Goal: Task Accomplishment & Management: Manage account settings

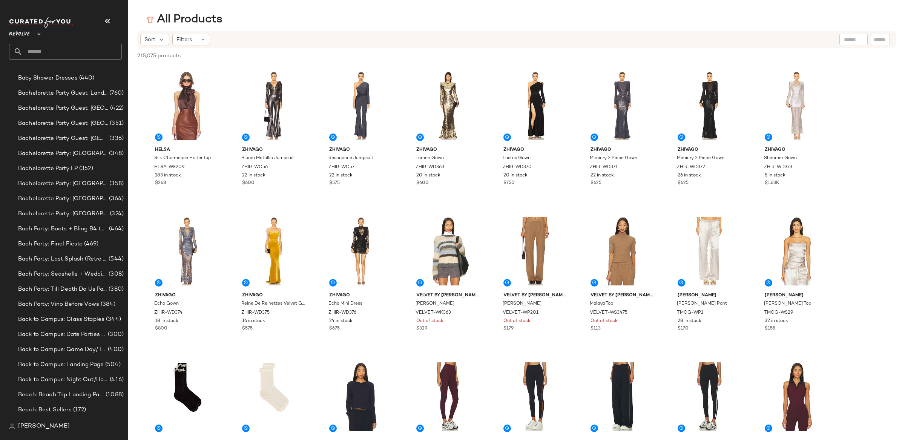
scroll to position [60, 0]
click at [19, 30] on span "Revolve" at bounding box center [19, 33] width 21 height 14
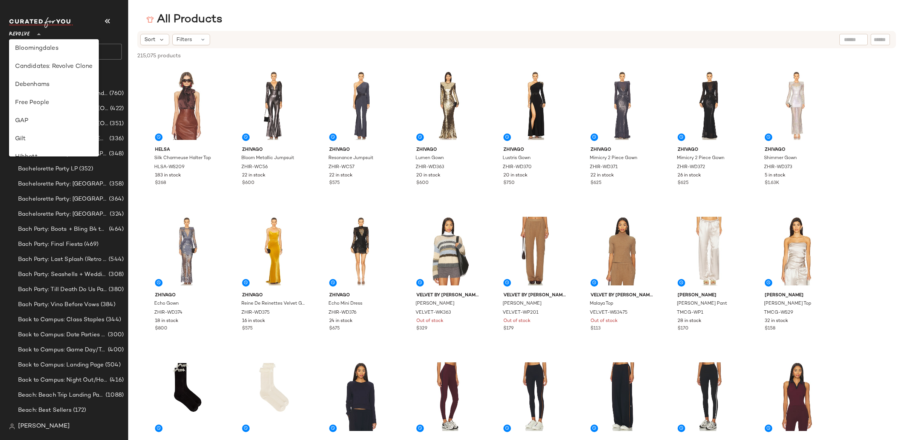
scroll to position [92, 0]
click at [72, 133] on div "GAP" at bounding box center [54, 141] width 90 height 18
type input "**"
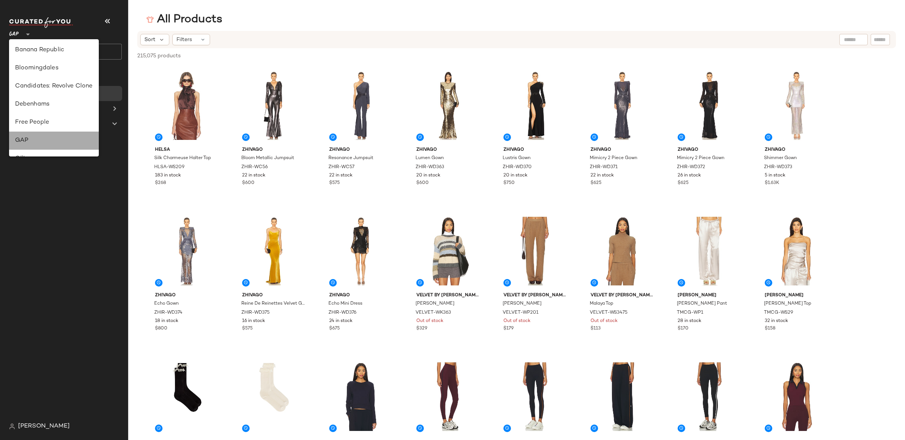
scroll to position [0, 0]
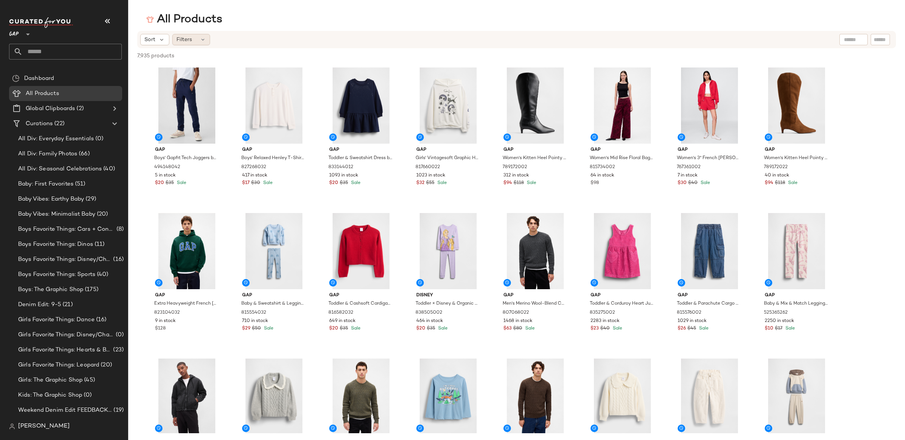
click at [187, 41] on span "Filters" at bounding box center [184, 40] width 15 height 8
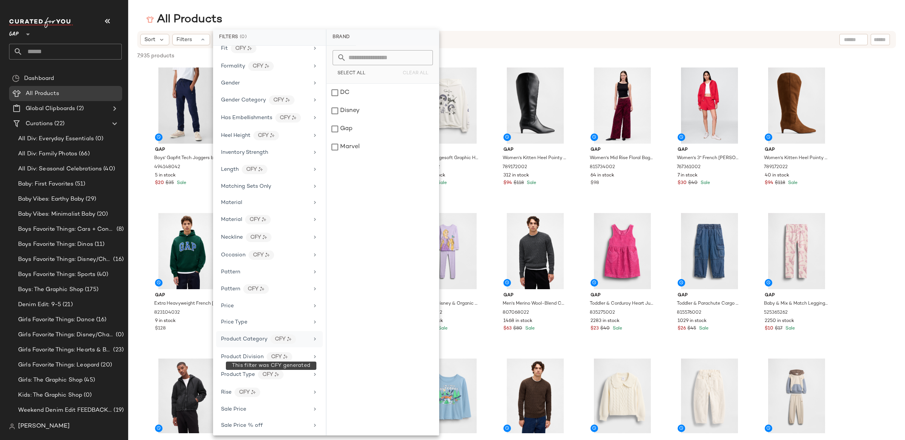
scroll to position [177, 0]
click at [275, 323] on div "Price Type" at bounding box center [265, 319] width 88 height 8
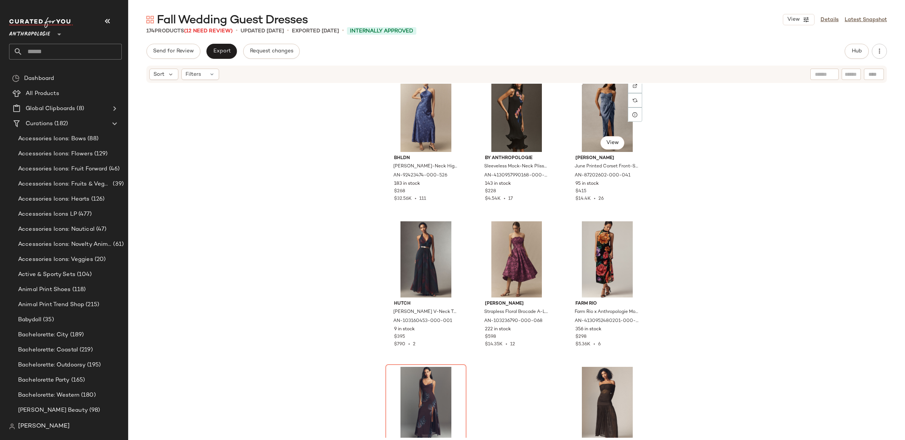
scroll to position [1343, 0]
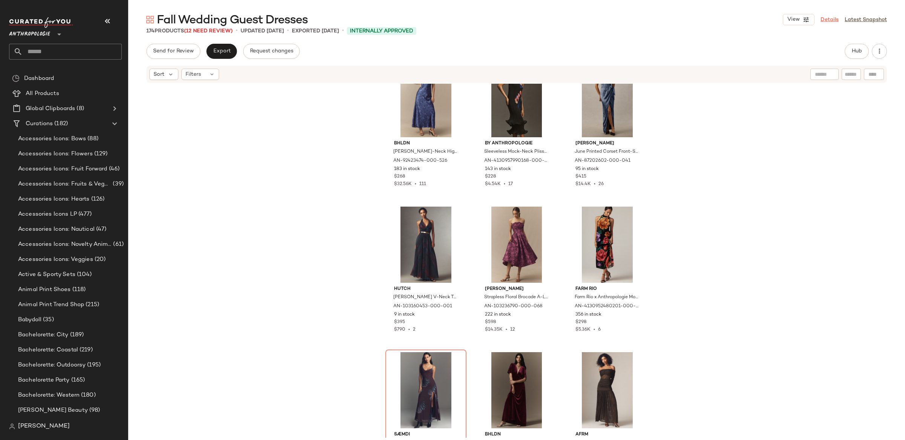
click at [832, 19] on link "Details" at bounding box center [830, 20] width 18 height 8
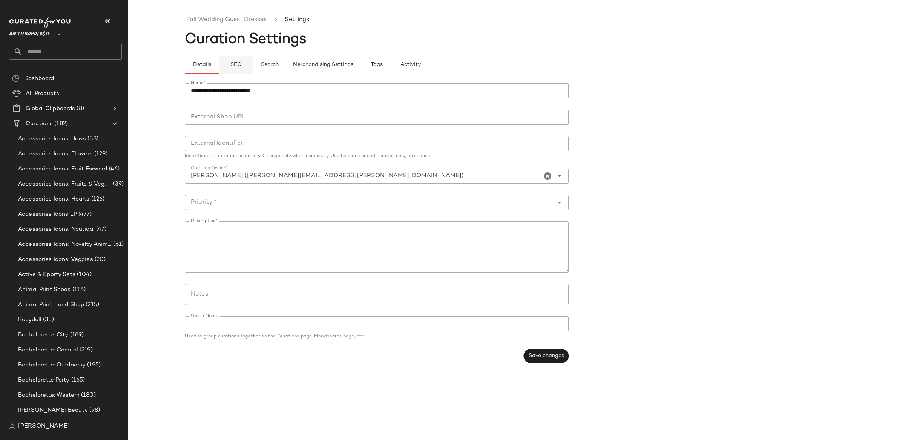
click at [239, 65] on span "SEO" at bounding box center [236, 65] width 12 height 6
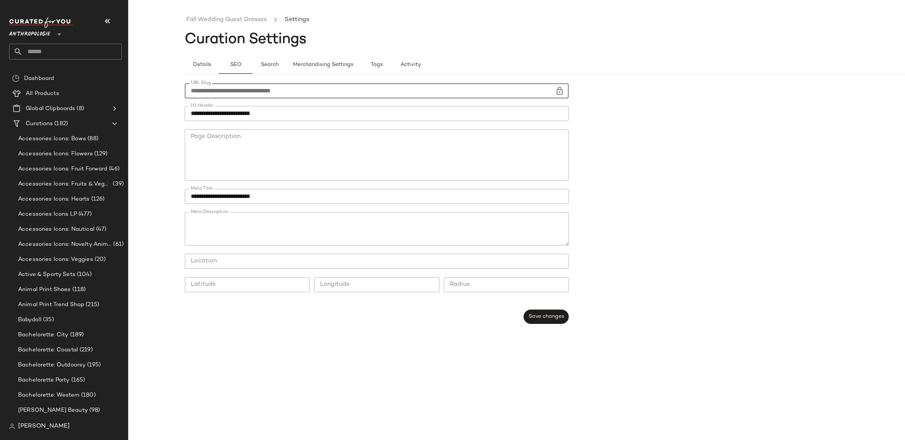
drag, startPoint x: 308, startPoint y: 91, endPoint x: 255, endPoint y: 91, distance: 53.2
click at [165, 91] on div "**********" at bounding box center [452, 226] width 905 height 428
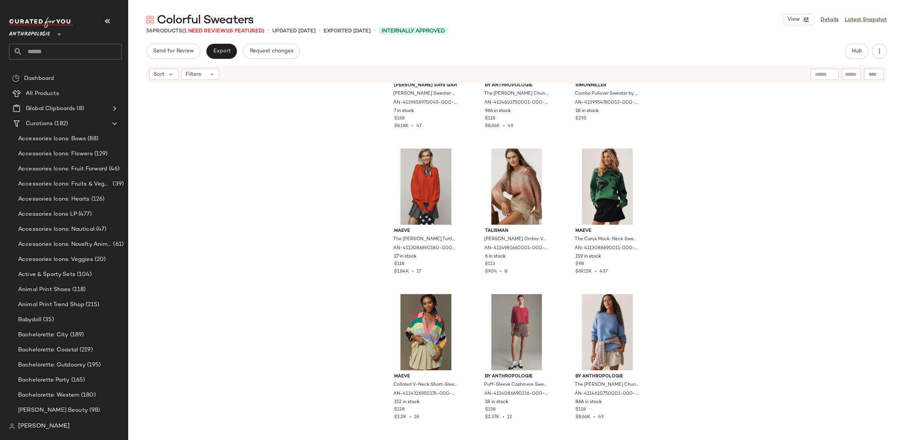
scroll to position [482, 0]
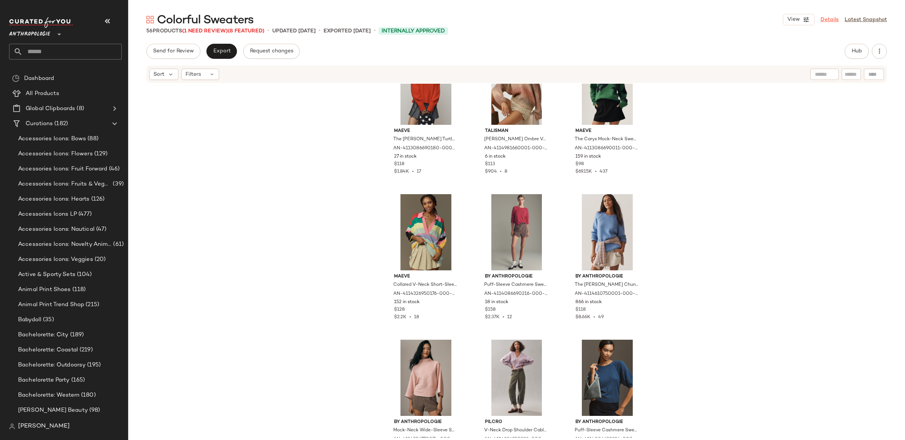
click at [825, 21] on link "Details" at bounding box center [830, 20] width 18 height 8
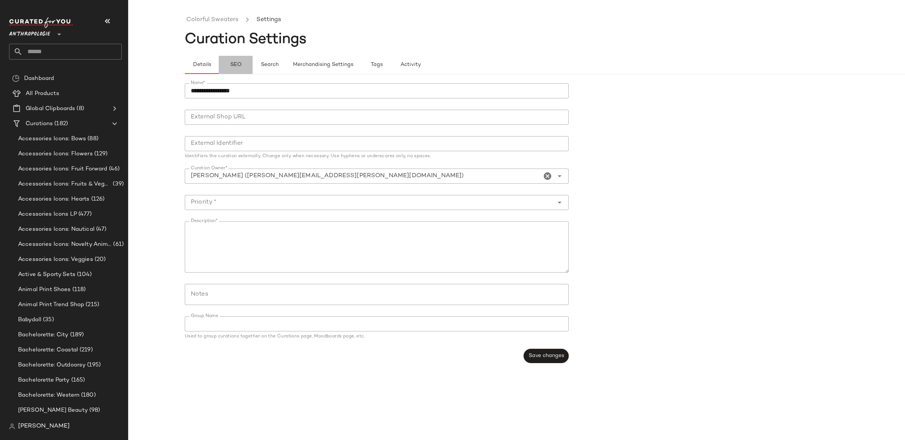
click at [238, 65] on span "SEO" at bounding box center [236, 65] width 12 height 6
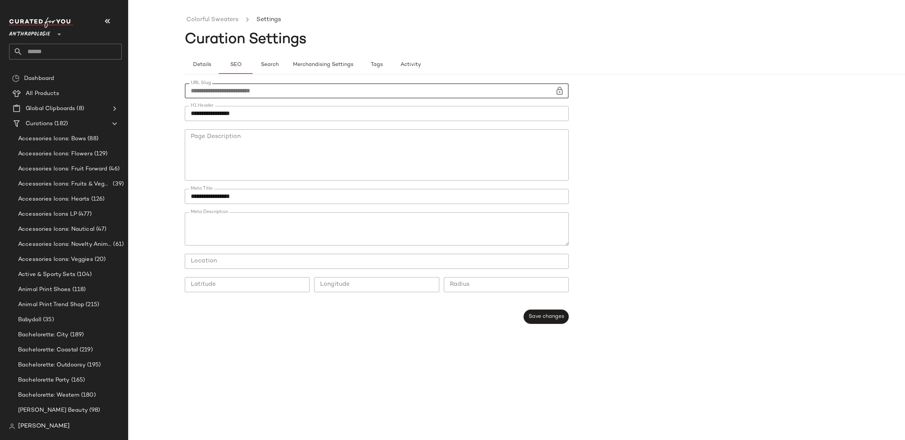
drag, startPoint x: 285, startPoint y: 91, endPoint x: 190, endPoint y: 92, distance: 95.1
click at [183, 88] on div "**********" at bounding box center [452, 226] width 905 height 428
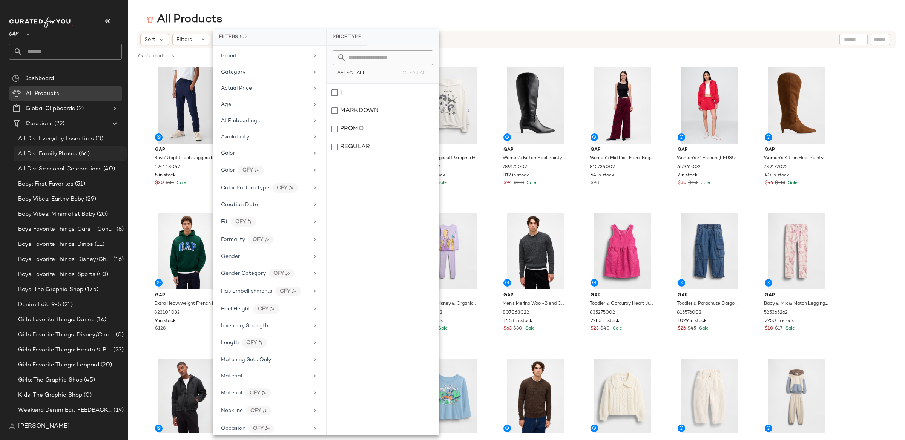
click at [69, 126] on div "Curations (22)" at bounding box center [65, 124] width 85 height 9
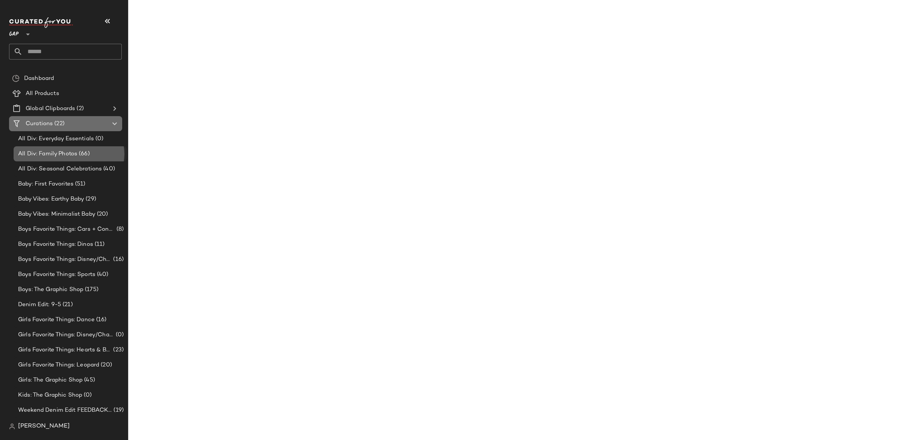
click at [80, 155] on span "(66)" at bounding box center [83, 154] width 12 height 9
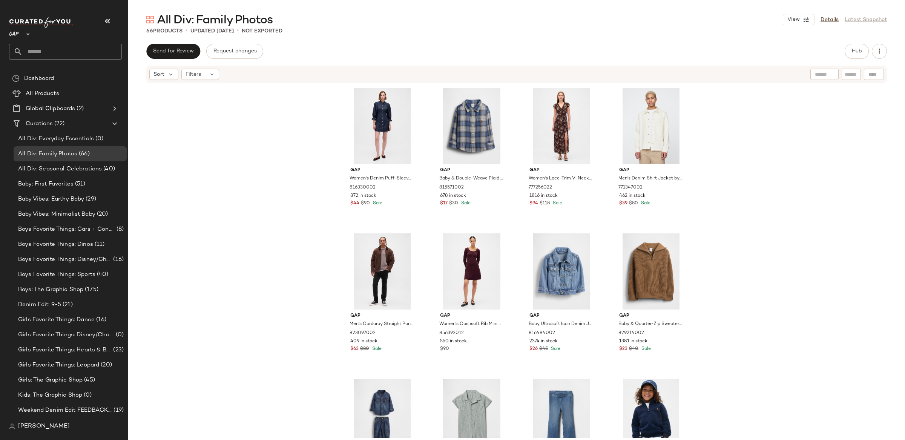
click at [27, 30] on icon at bounding box center [27, 34] width 9 height 9
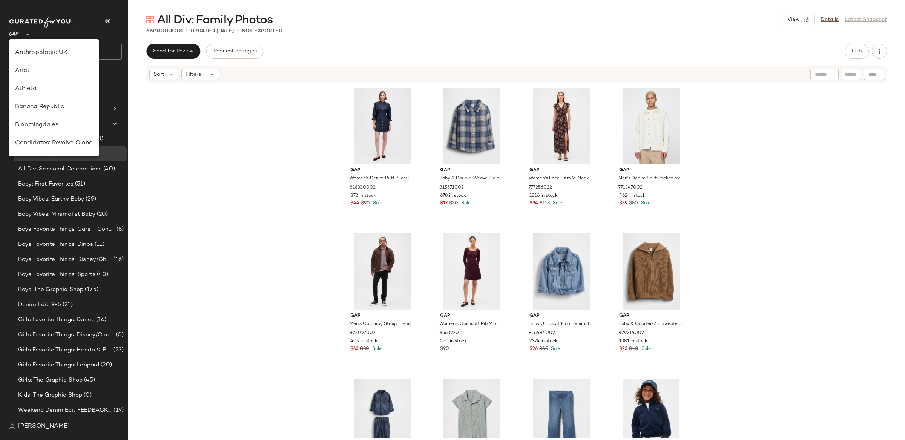
scroll to position [33, 0]
click at [41, 111] on div "Banana Republic" at bounding box center [54, 108] width 78 height 9
type input "**"
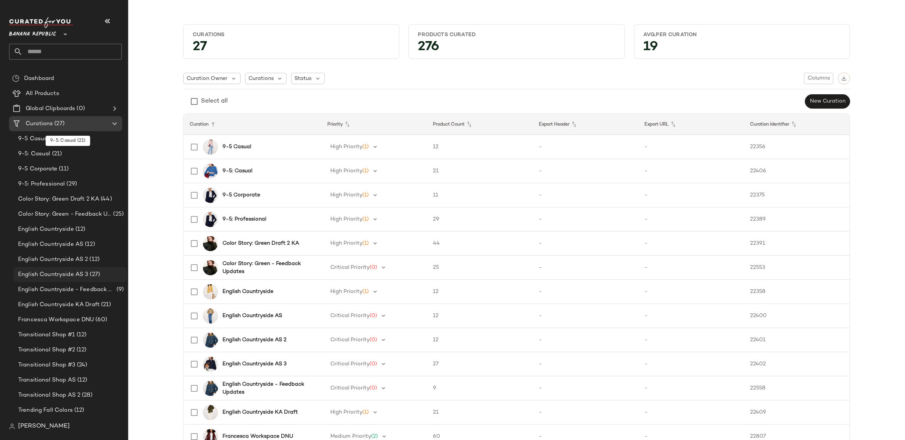
scroll to position [119, 0]
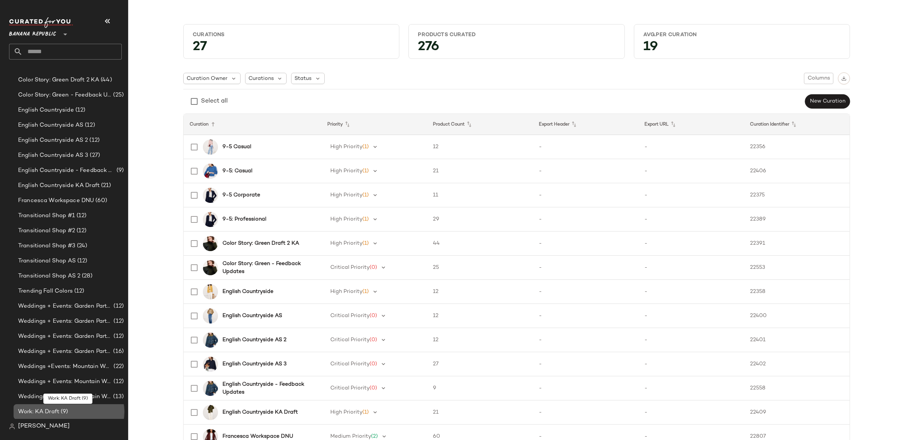
click at [75, 416] on div "Work: KA Draft (9)" at bounding box center [70, 411] width 113 height 15
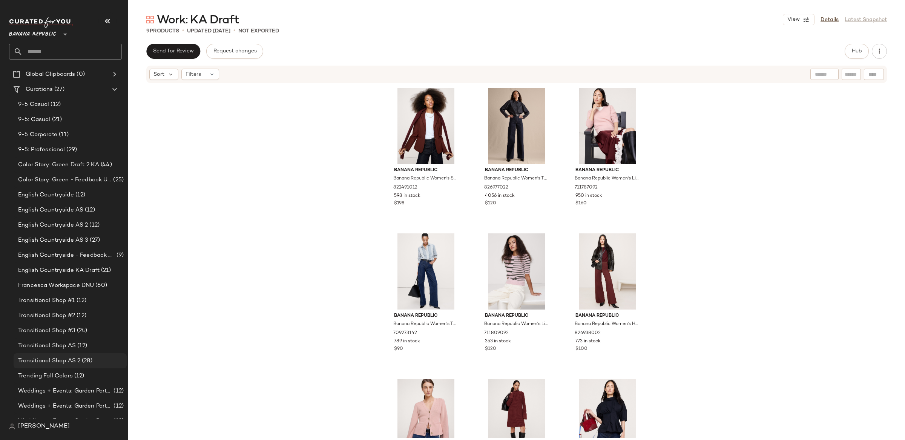
scroll to position [38, 0]
drag, startPoint x: 73, startPoint y: 276, endPoint x: 69, endPoint y: 277, distance: 3.8
click at [73, 276] on div "Francesca Workspace DNU (60)" at bounding box center [70, 281] width 113 height 15
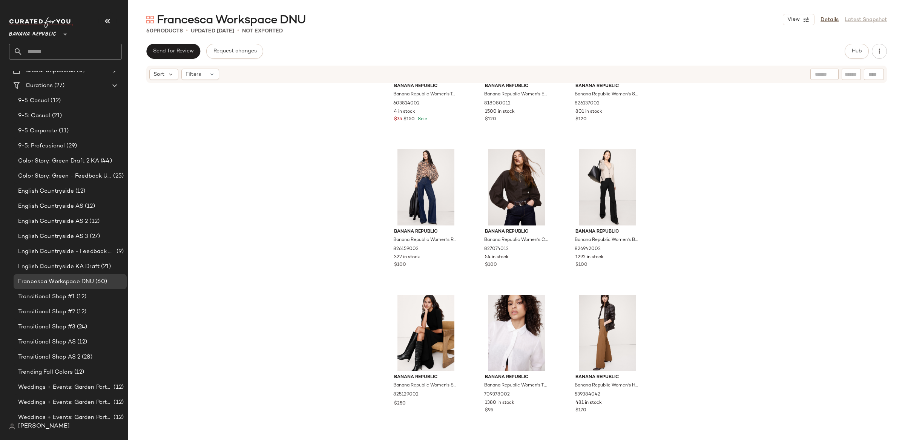
scroll to position [529, 0]
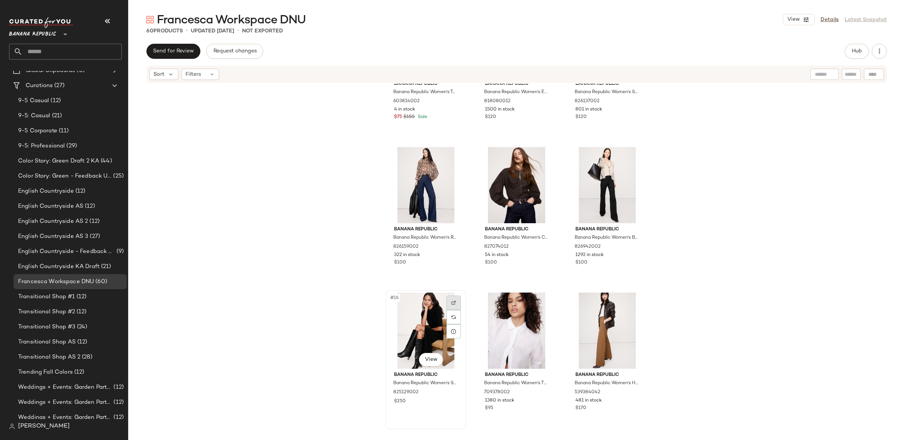
click at [456, 300] on div at bounding box center [454, 303] width 14 height 14
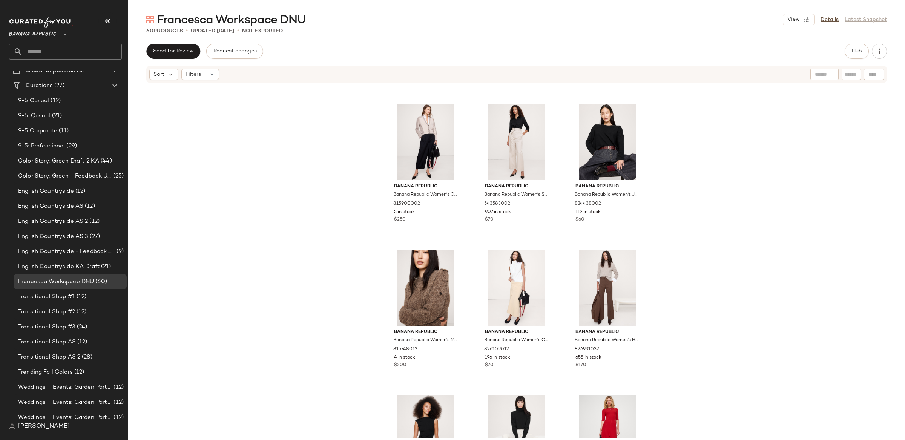
scroll to position [2559, 0]
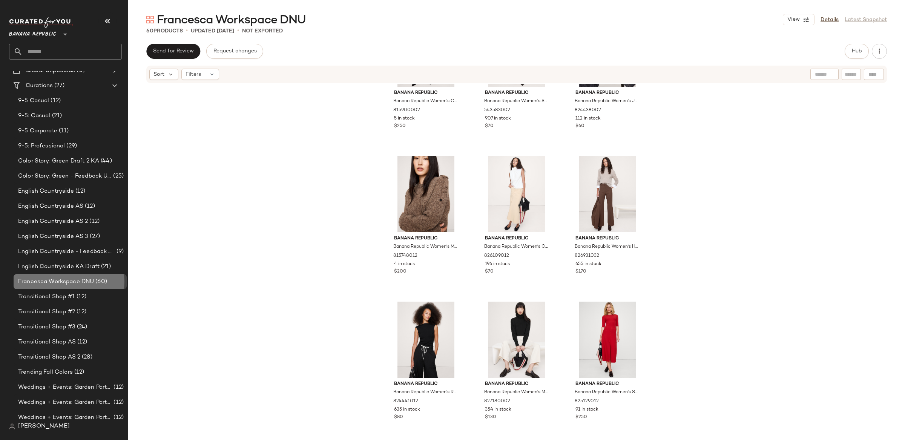
click at [91, 278] on span "Francesca Workspace DNU" at bounding box center [56, 282] width 76 height 9
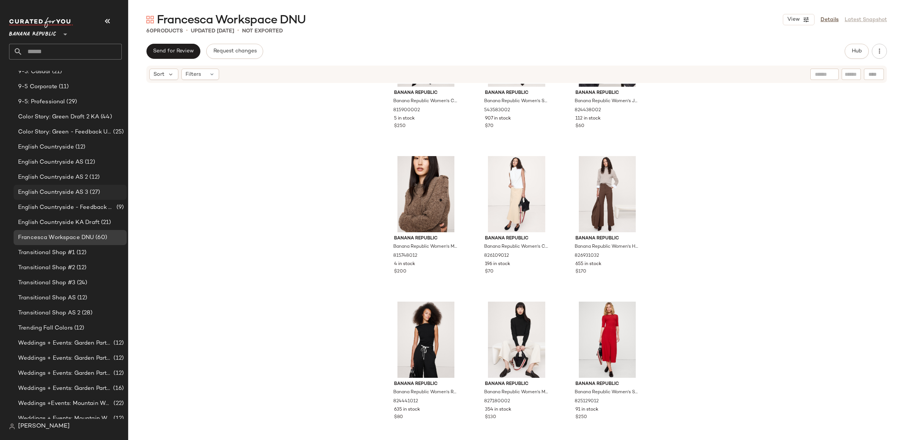
scroll to position [119, 0]
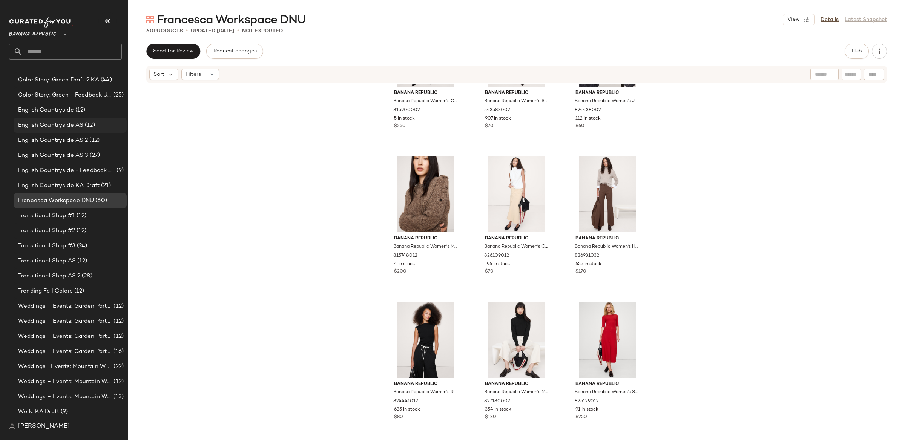
click at [80, 125] on span "English Countryside AS" at bounding box center [50, 125] width 65 height 9
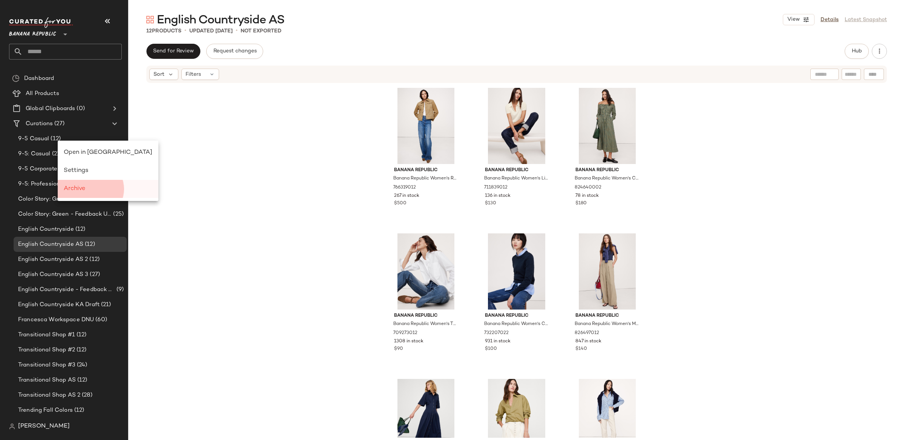
click at [80, 187] on span "Archive" at bounding box center [75, 189] width 22 height 6
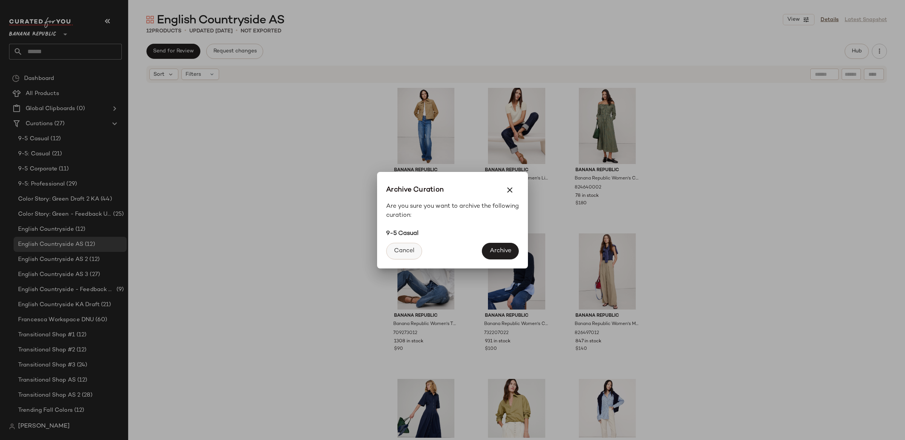
click at [401, 252] on span "Cancel" at bounding box center [404, 250] width 21 height 7
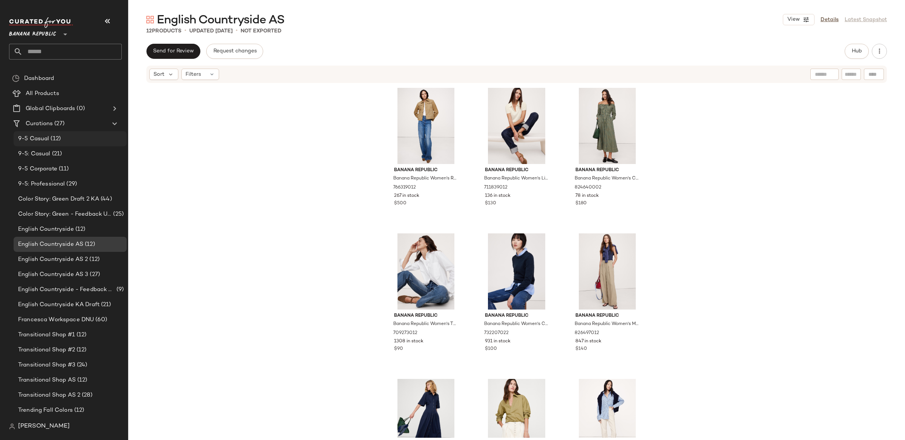
click at [52, 138] on span "(12)" at bounding box center [55, 139] width 12 height 9
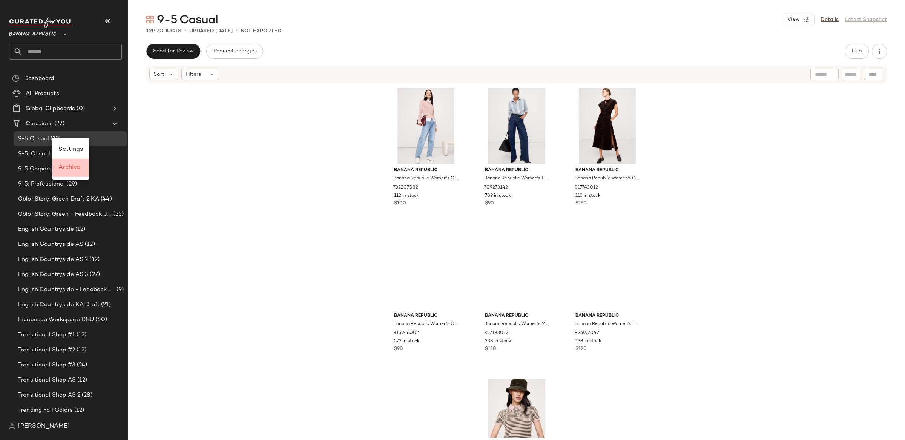
click at [66, 167] on span "Archive" at bounding box center [69, 167] width 22 height 6
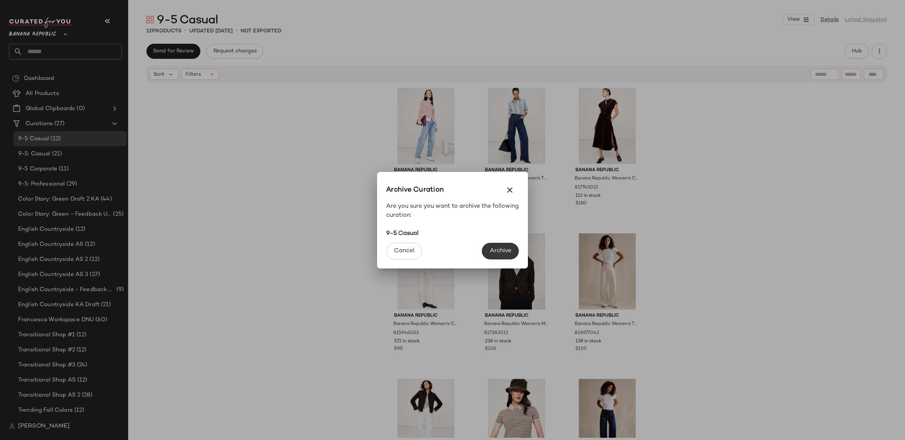
click at [509, 251] on span "Archive" at bounding box center [501, 250] width 22 height 7
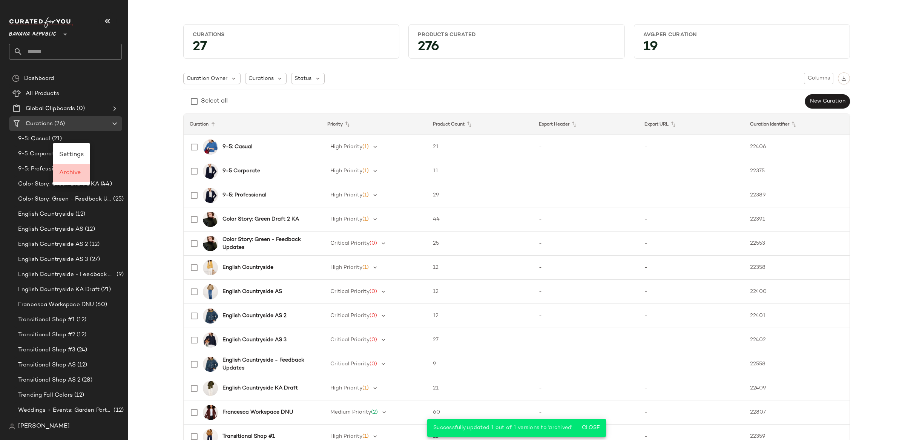
click at [71, 172] on span "Archive" at bounding box center [70, 173] width 22 height 6
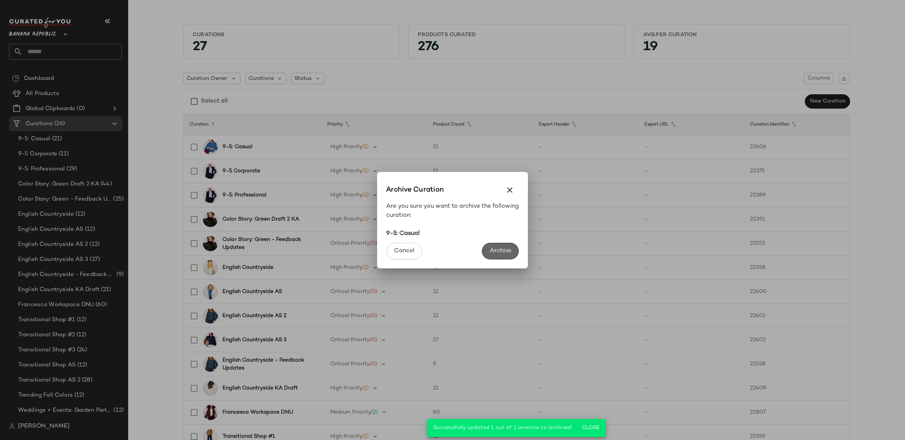
click at [506, 258] on button "Archive" at bounding box center [500, 251] width 37 height 17
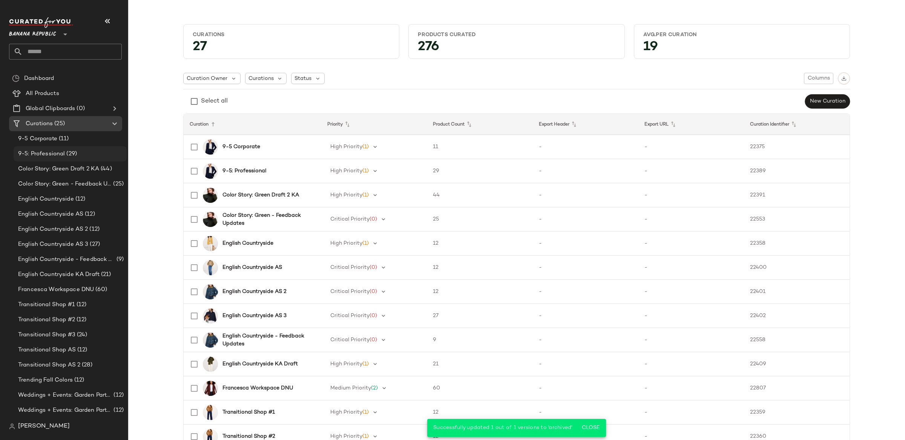
drag, startPoint x: 64, startPoint y: 142, endPoint x: 83, endPoint y: 152, distance: 21.8
click at [90, 171] on span "Archive" at bounding box center [81, 172] width 22 height 6
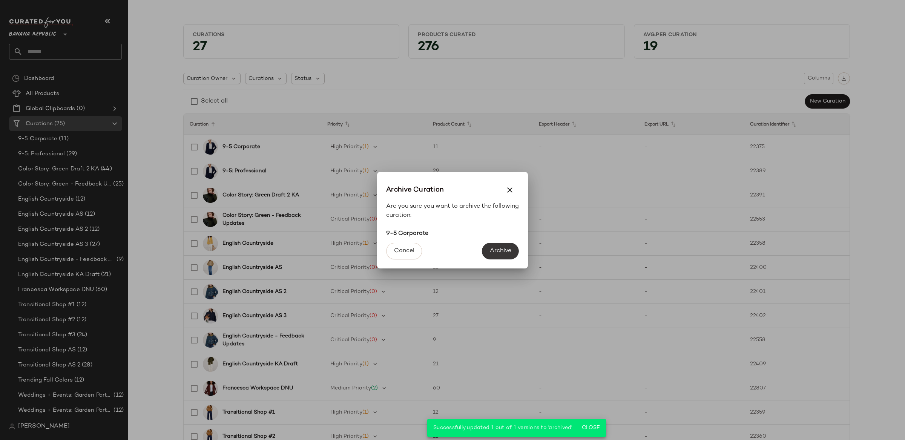
click at [498, 250] on span "Archive" at bounding box center [501, 250] width 22 height 7
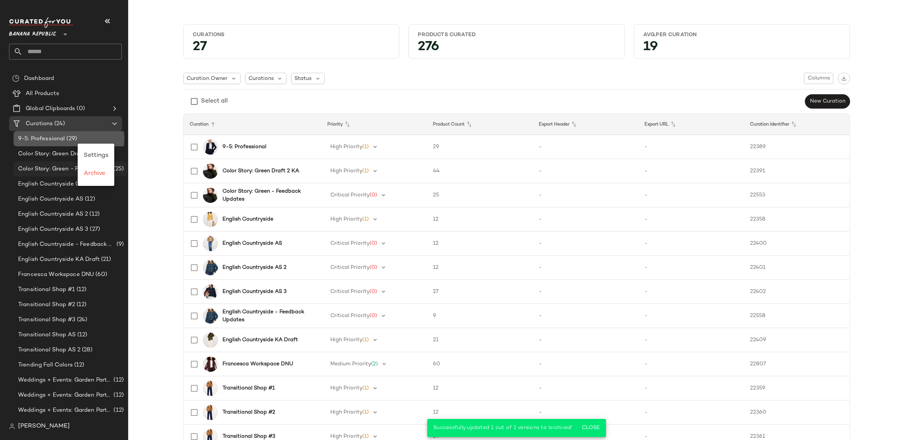
drag, startPoint x: 78, startPoint y: 144, endPoint x: 109, endPoint y: 175, distance: 43.7
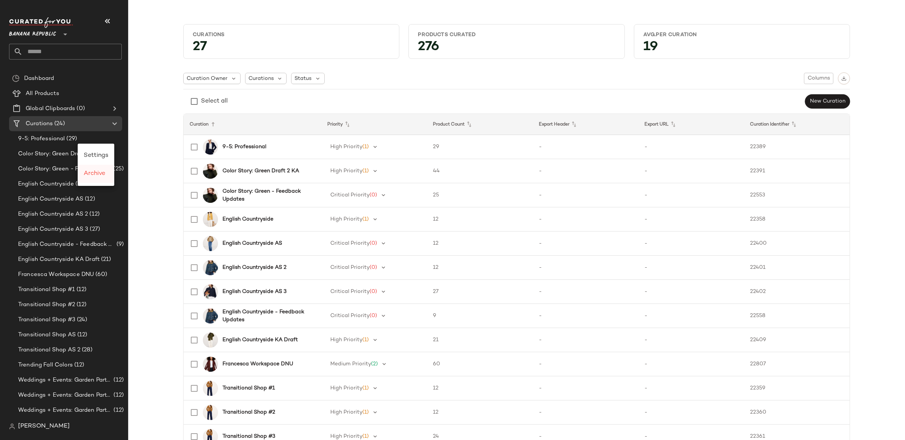
click at [107, 180] on div "Archive" at bounding box center [96, 174] width 37 height 18
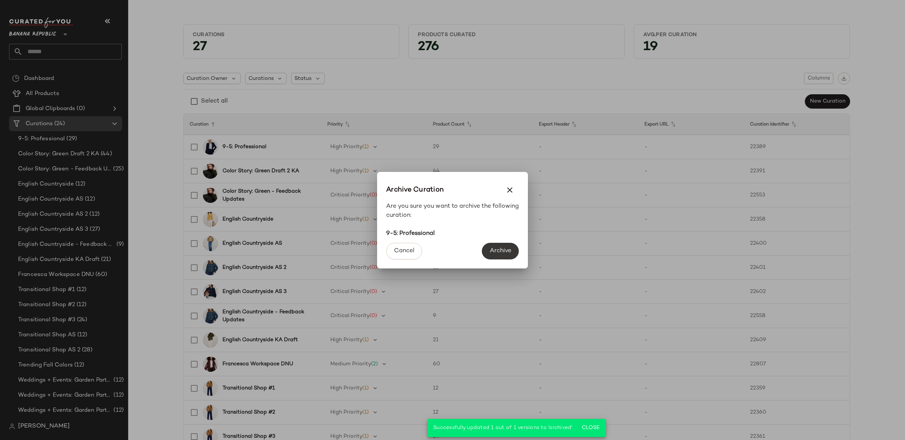
click at [502, 247] on span "Archive" at bounding box center [501, 250] width 22 height 7
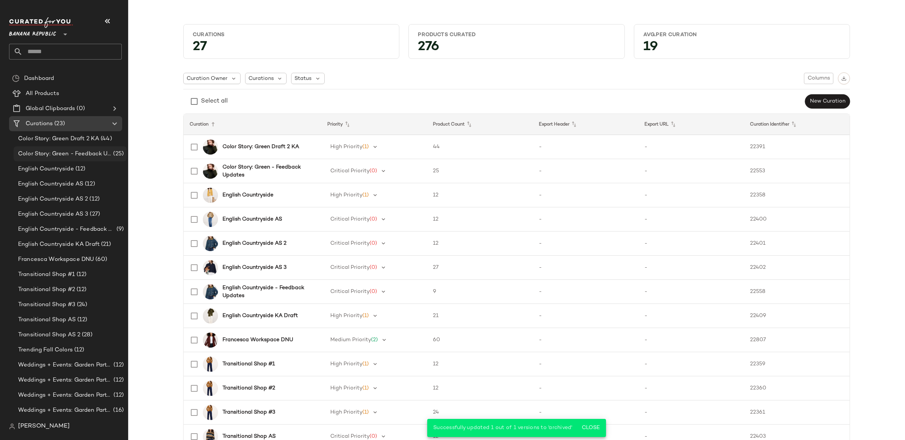
drag, startPoint x: 71, startPoint y: 138, endPoint x: 99, endPoint y: 160, distance: 35.8
click at [98, 170] on div "Archive" at bounding box center [89, 168] width 25 height 9
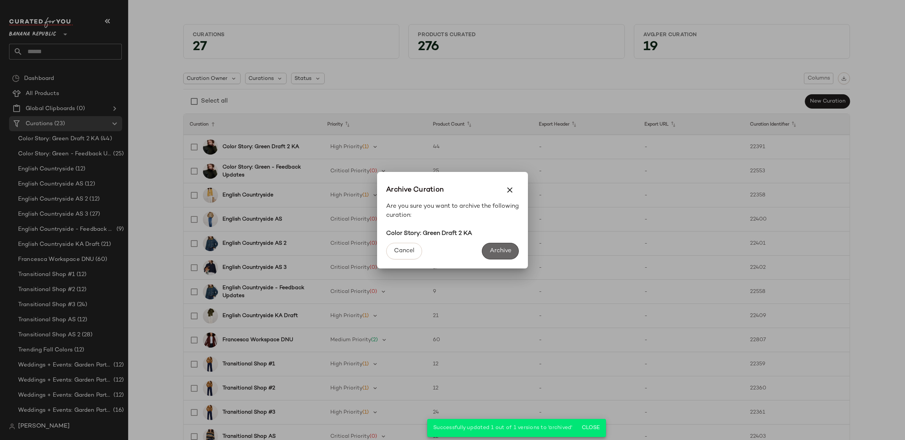
click at [495, 252] on span "Archive" at bounding box center [501, 250] width 22 height 7
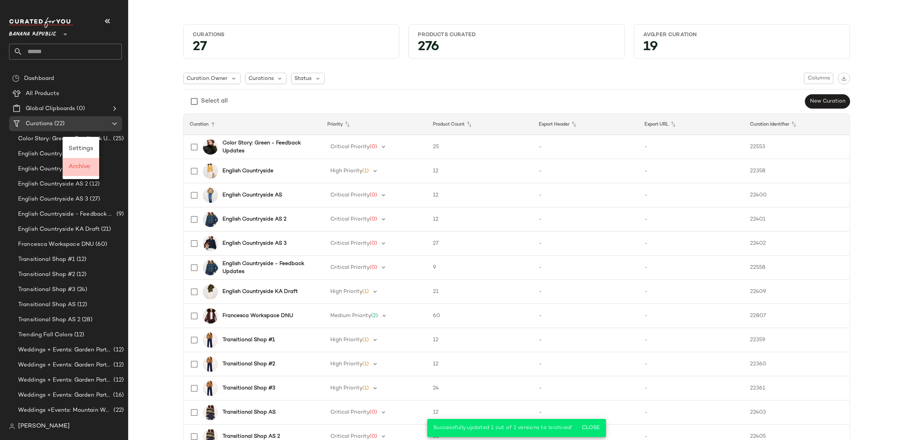
click at [79, 166] on span "Archive" at bounding box center [80, 167] width 22 height 6
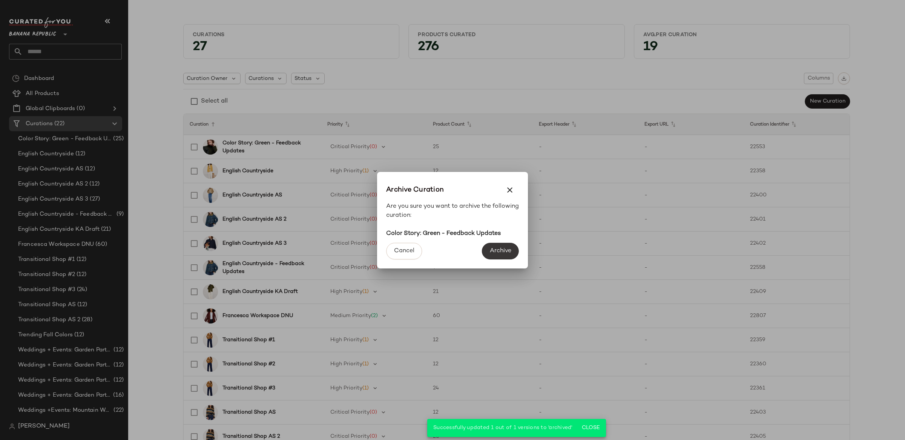
click at [501, 247] on button "Archive" at bounding box center [500, 251] width 37 height 17
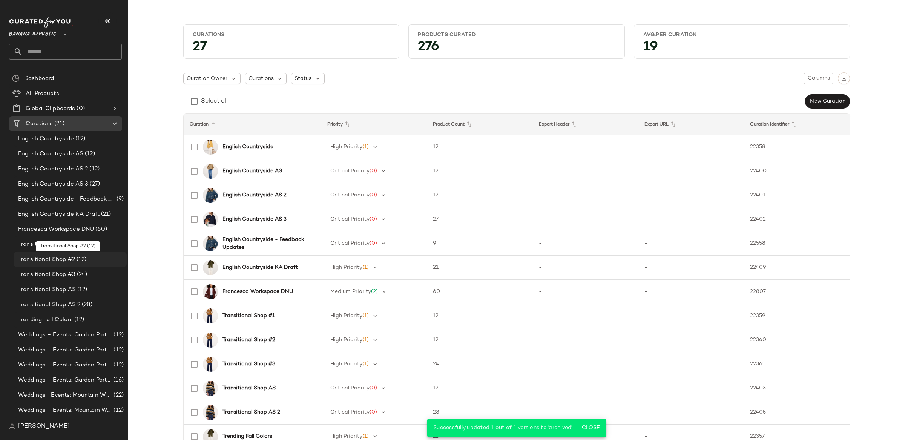
scroll to position [29, 0]
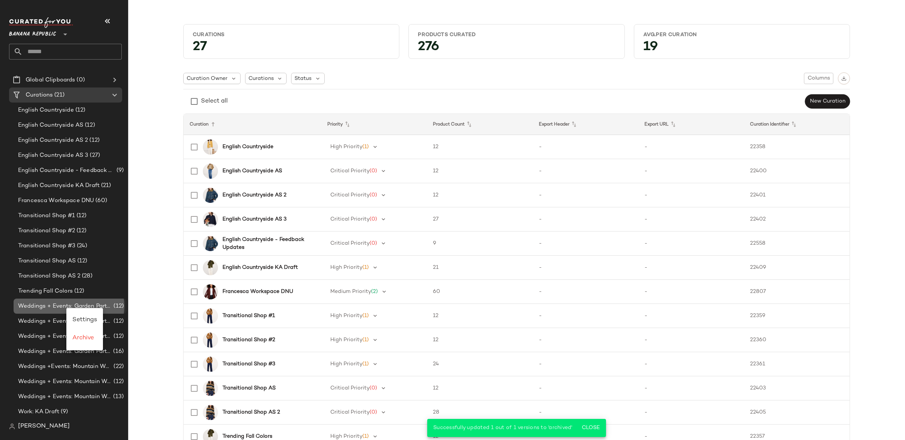
drag, startPoint x: 66, startPoint y: 308, endPoint x: 72, endPoint y: 311, distance: 6.1
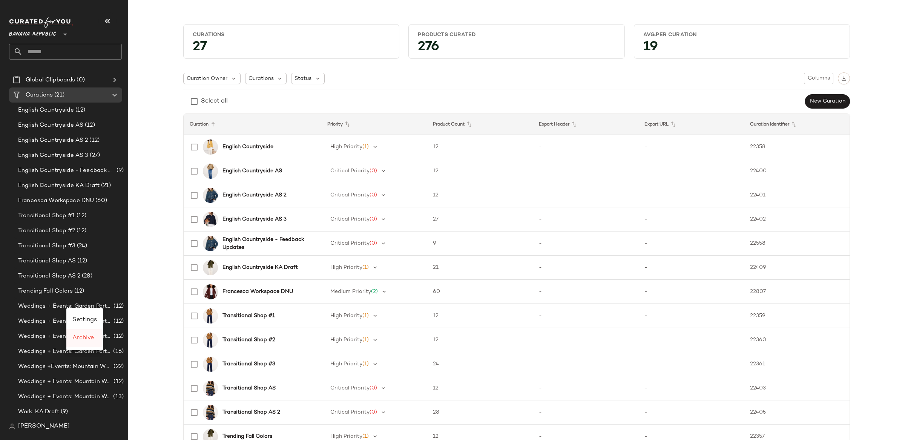
click at [101, 336] on div "Archive" at bounding box center [84, 338] width 37 height 18
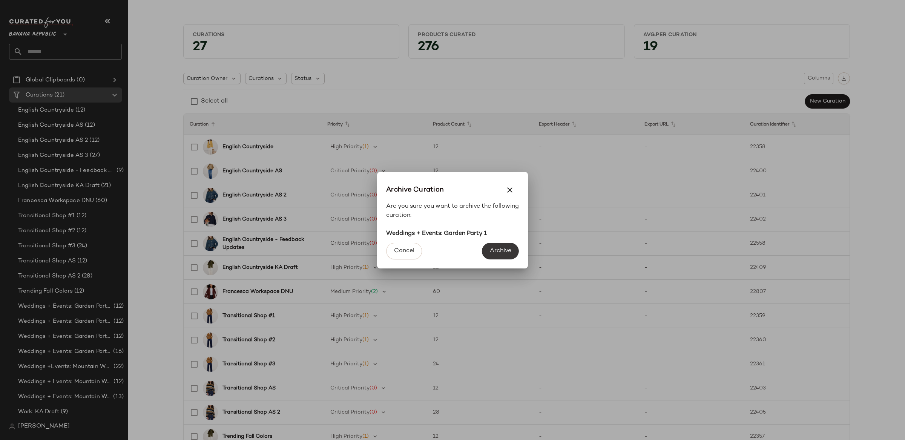
drag, startPoint x: 521, startPoint y: 249, endPoint x: 515, endPoint y: 249, distance: 6.8
click at [521, 249] on div "Cancel Archive" at bounding box center [452, 253] width 151 height 30
drag, startPoint x: 513, startPoint y: 249, endPoint x: 329, endPoint y: 293, distance: 190.2
click at [513, 249] on button "Archive" at bounding box center [500, 251] width 37 height 17
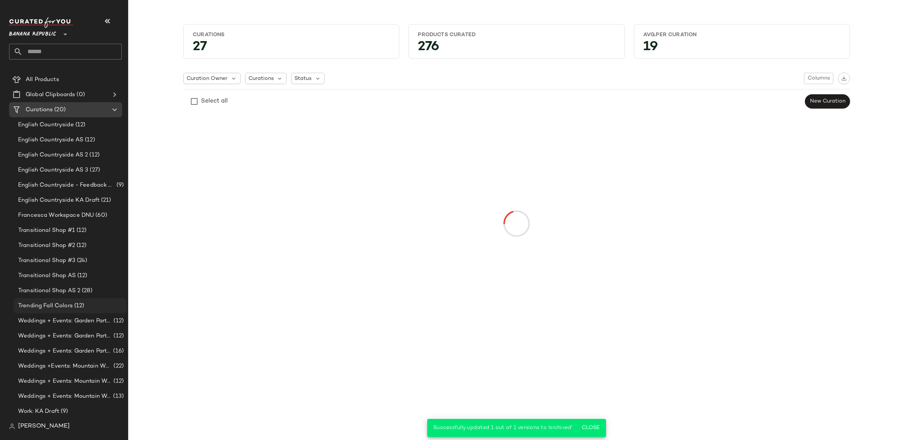
scroll to position [14, 0]
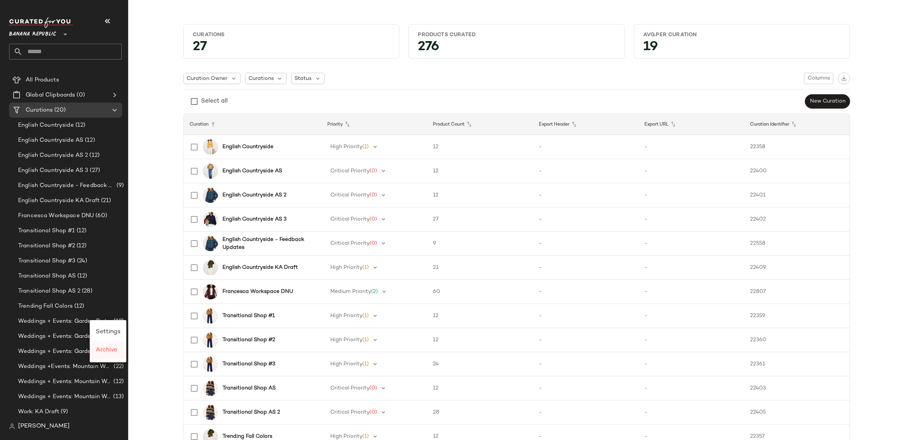
click at [121, 355] on div "Archive" at bounding box center [108, 350] width 37 height 18
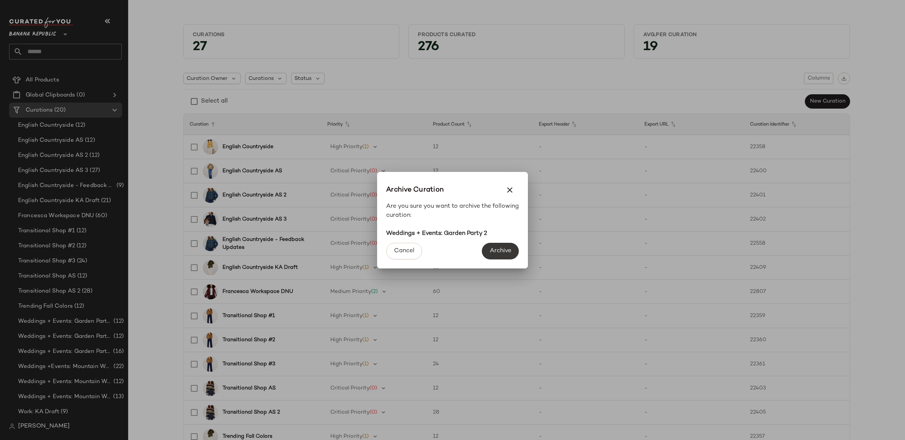
drag, startPoint x: 476, startPoint y: 250, endPoint x: 495, endPoint y: 249, distance: 18.9
click at [477, 250] on div "Cancel Archive" at bounding box center [452, 253] width 151 height 30
click at [496, 249] on span "Archive" at bounding box center [501, 250] width 22 height 7
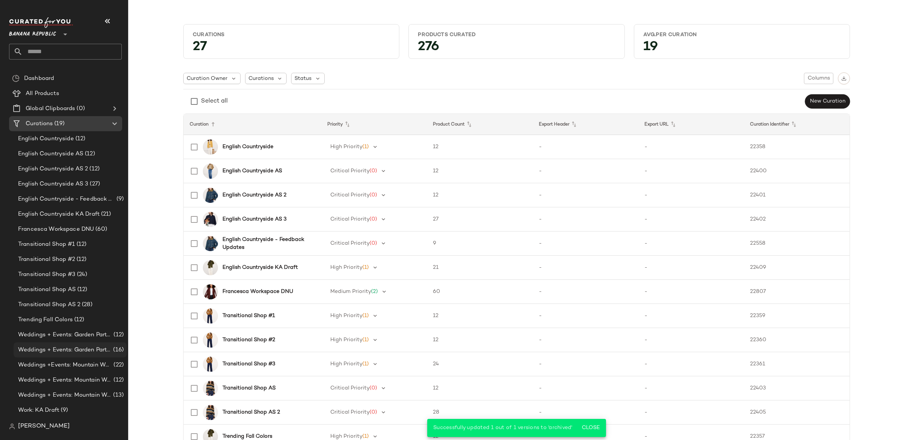
scroll to position [0, 0]
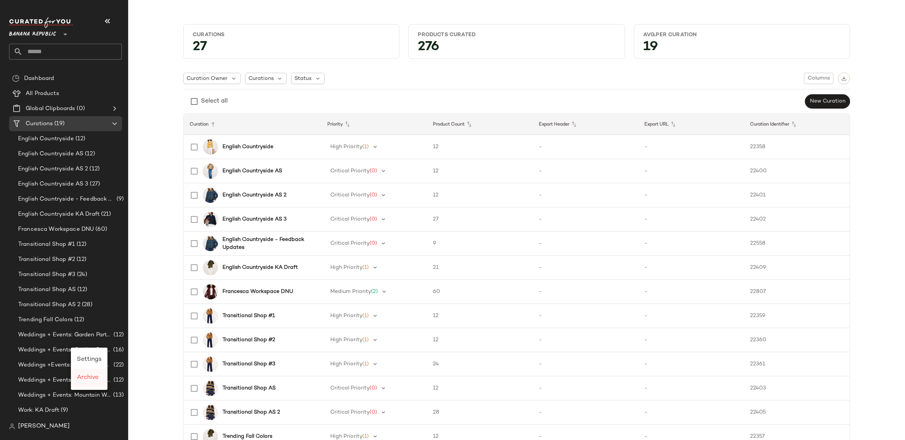
click at [101, 376] on div "Archive" at bounding box center [89, 378] width 37 height 18
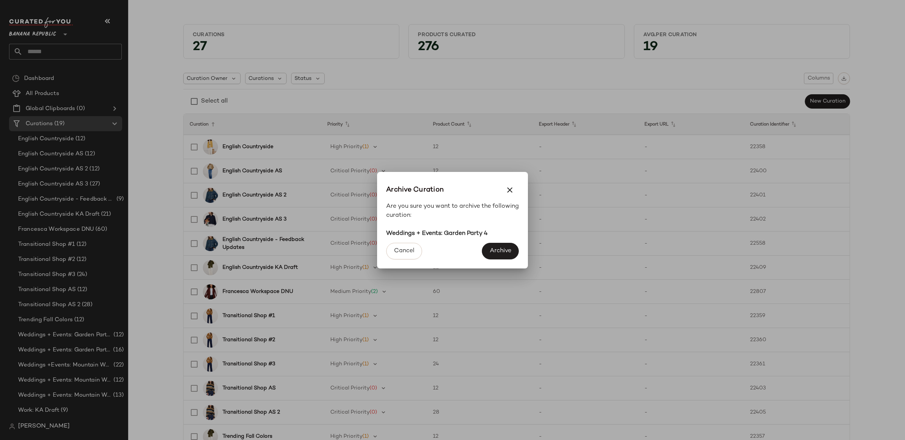
drag, startPoint x: 496, startPoint y: 246, endPoint x: 184, endPoint y: 355, distance: 330.9
click at [496, 246] on button "Archive" at bounding box center [500, 251] width 37 height 17
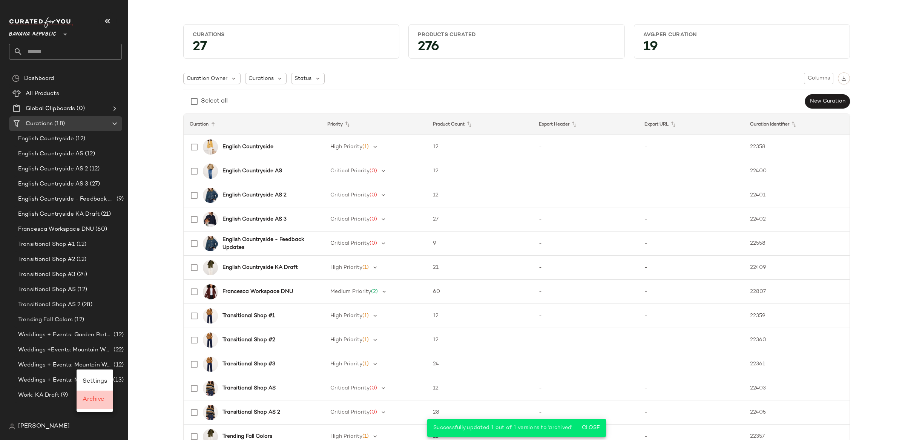
click at [106, 403] on div "Archive" at bounding box center [95, 399] width 25 height 9
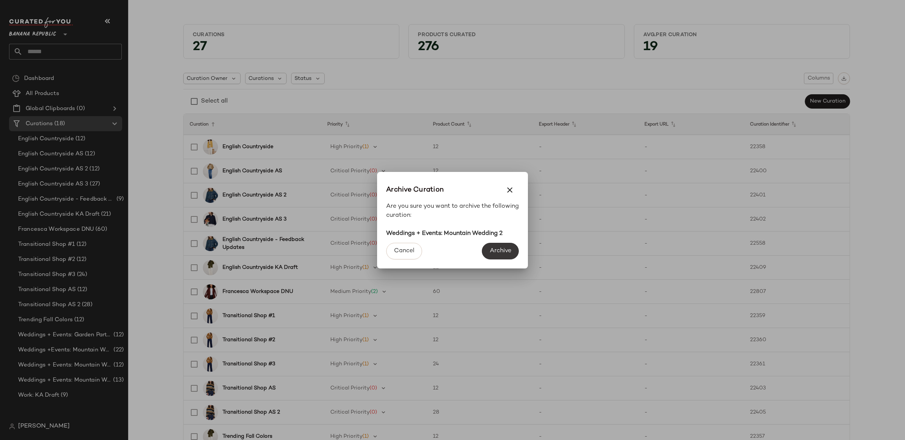
click at [512, 248] on button "Archive" at bounding box center [500, 251] width 37 height 17
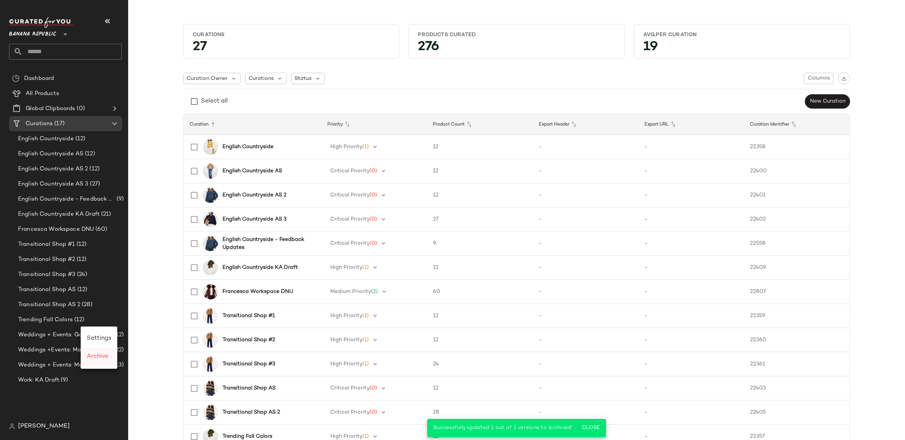
click at [101, 363] on div "Archive" at bounding box center [99, 357] width 37 height 18
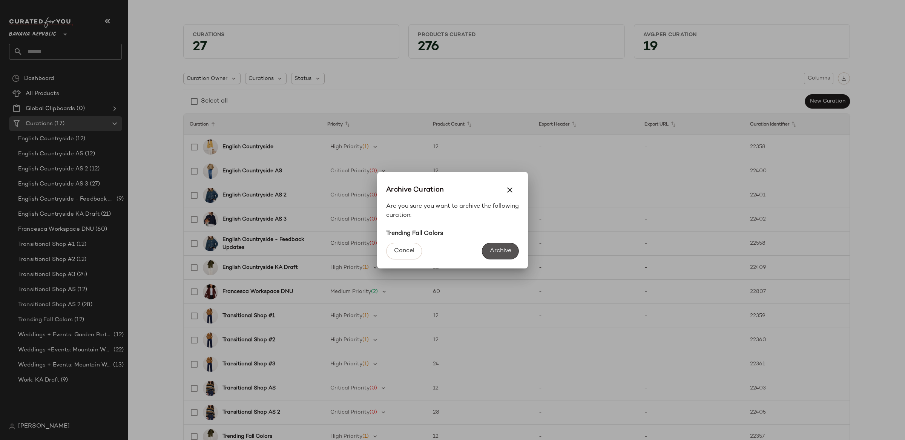
drag, startPoint x: 497, startPoint y: 252, endPoint x: 233, endPoint y: 322, distance: 273.4
click at [497, 252] on span "Archive" at bounding box center [501, 250] width 22 height 7
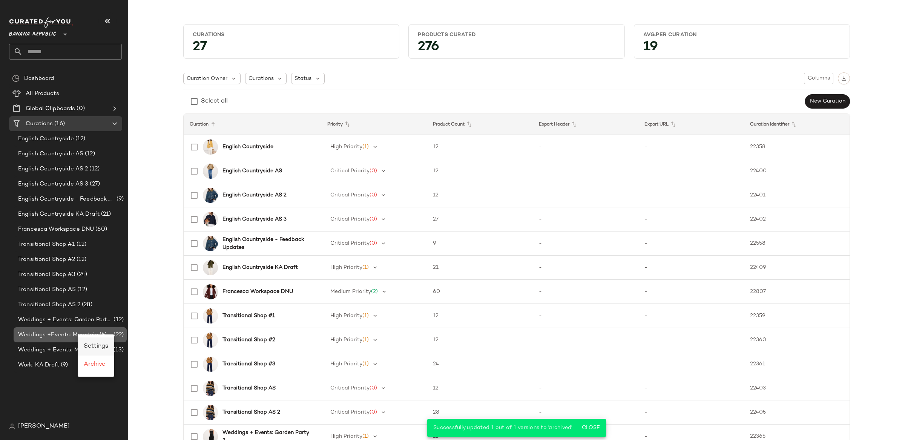
drag, startPoint x: 78, startPoint y: 335, endPoint x: 97, endPoint y: 347, distance: 23.4
click at [103, 367] on div "Archive" at bounding box center [96, 364] width 25 height 9
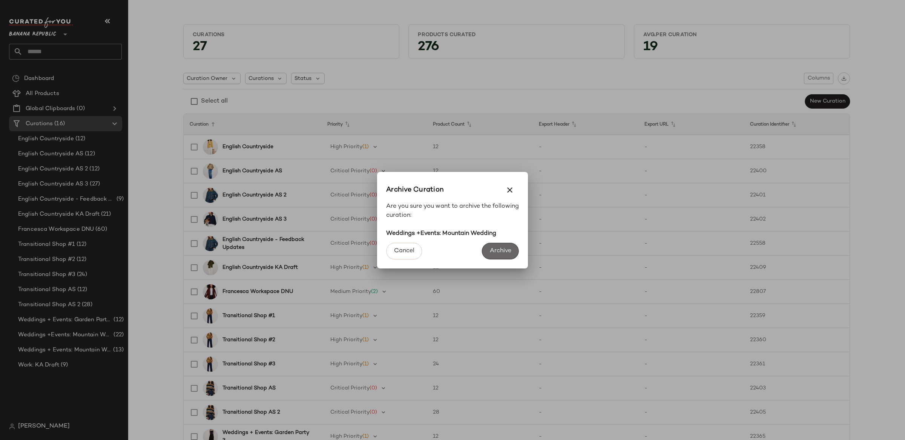
drag, startPoint x: 491, startPoint y: 245, endPoint x: 488, endPoint y: 249, distance: 4.6
click at [492, 245] on button "Archive" at bounding box center [500, 251] width 37 height 17
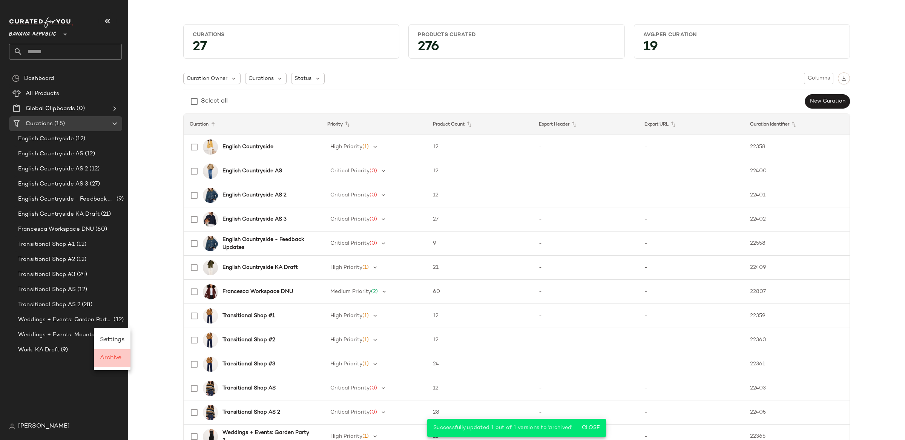
click at [119, 358] on span "Archive" at bounding box center [111, 358] width 22 height 6
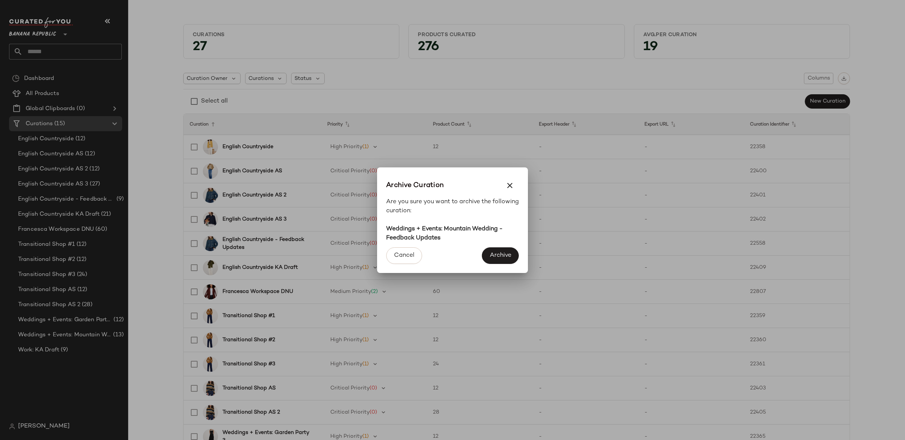
drag, startPoint x: 499, startPoint y: 256, endPoint x: 341, endPoint y: 271, distance: 158.4
click at [498, 256] on span "Archive" at bounding box center [501, 255] width 22 height 7
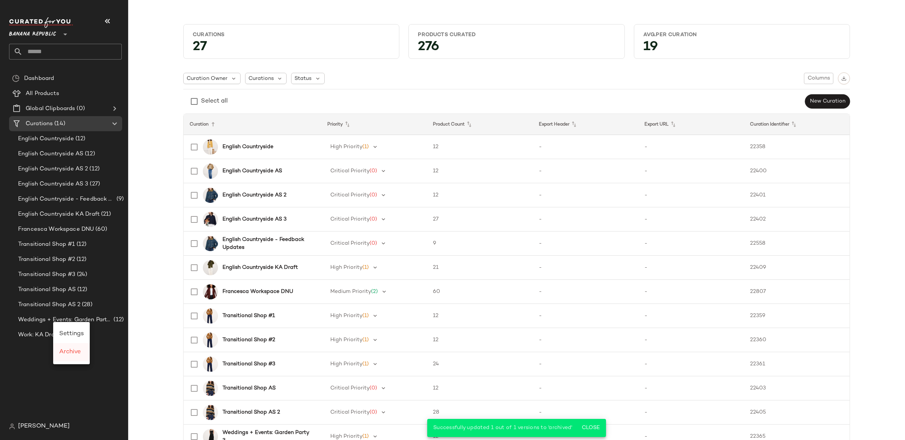
click at [72, 357] on div "Archive" at bounding box center [71, 352] width 37 height 18
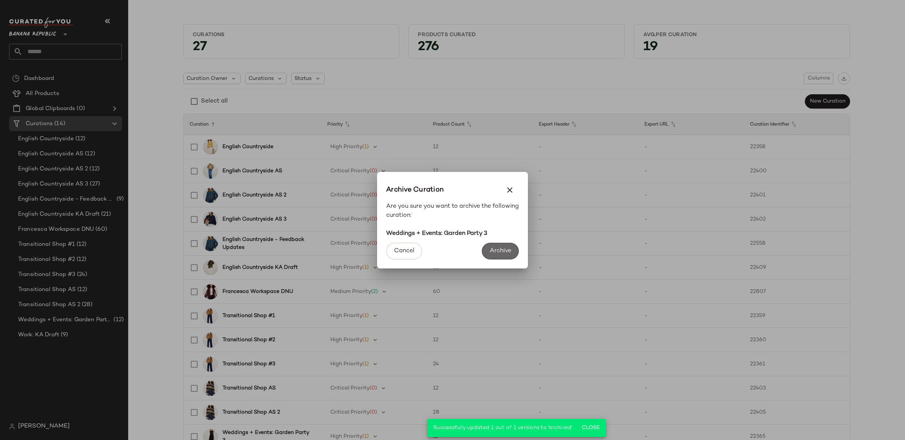
click at [494, 255] on button "Archive" at bounding box center [500, 251] width 37 height 17
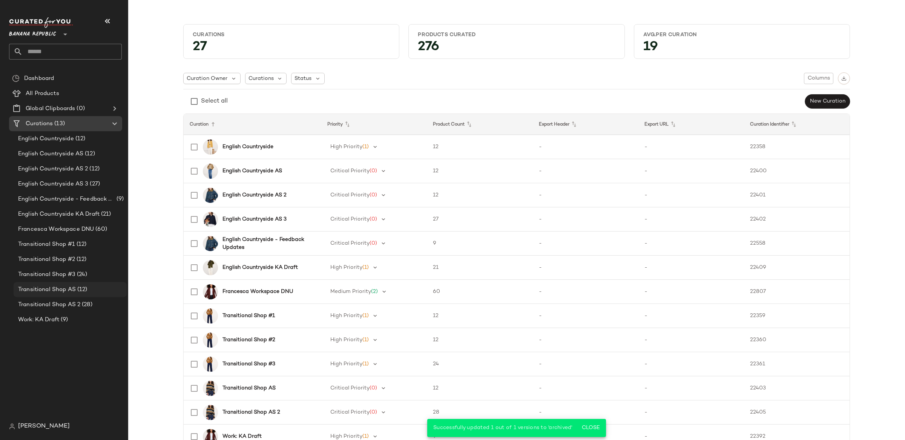
click at [65, 296] on div "Transitional Shop AS (12)" at bounding box center [70, 289] width 113 height 15
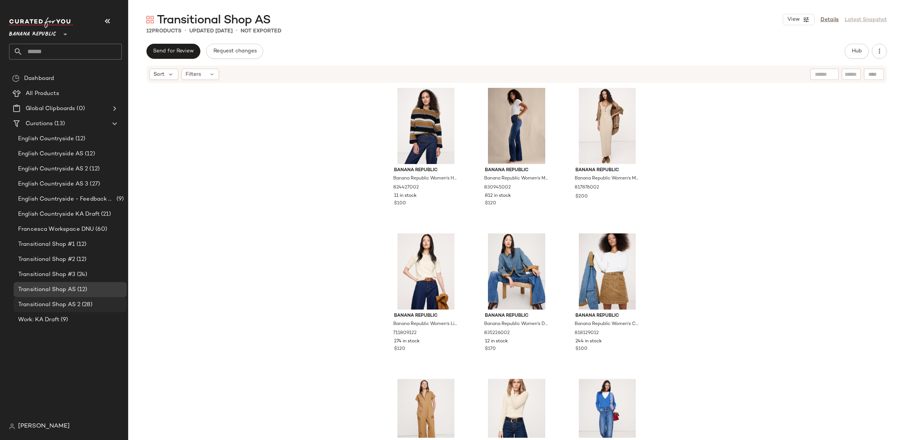
click at [78, 303] on span "Transitional Shop AS 2" at bounding box center [49, 305] width 62 height 9
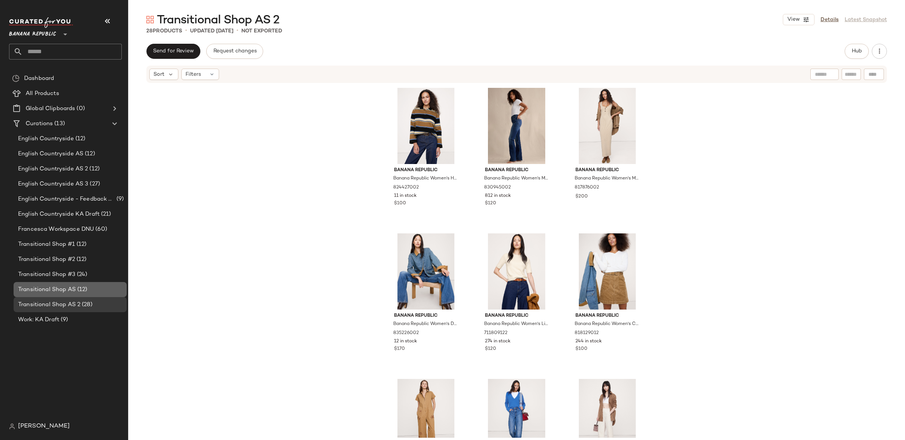
click at [77, 291] on span "(12)" at bounding box center [82, 290] width 12 height 9
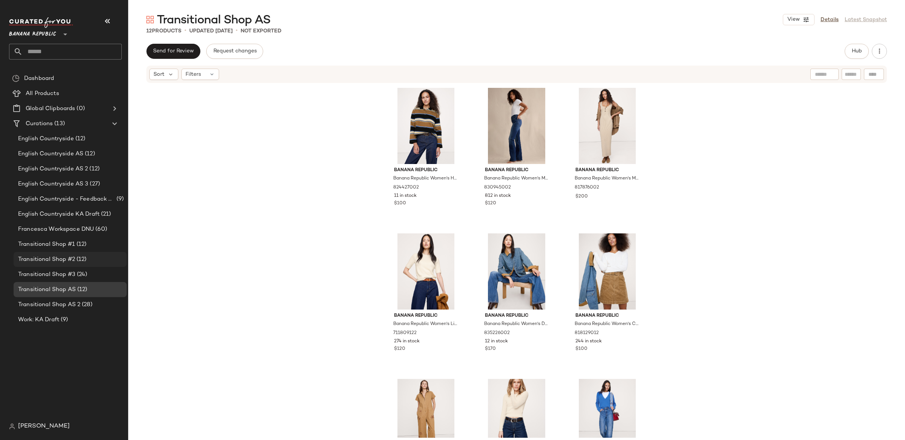
click at [75, 263] on span "(12)" at bounding box center [81, 259] width 12 height 9
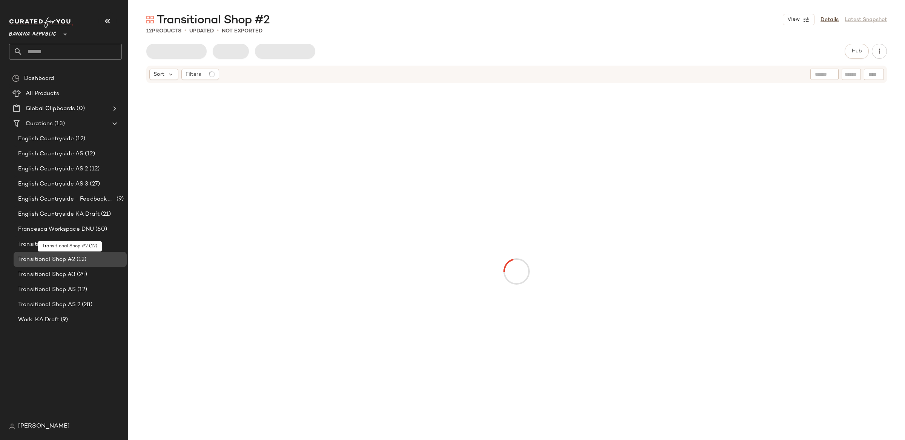
click at [76, 260] on span "(12)" at bounding box center [81, 259] width 12 height 9
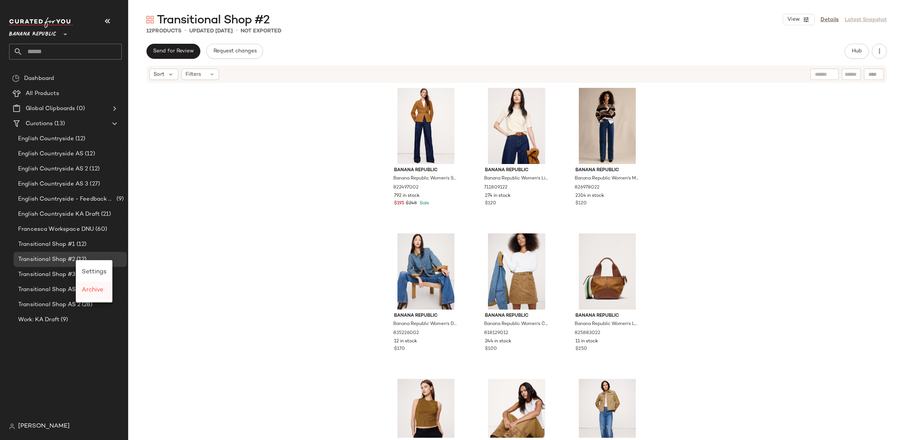
click at [88, 293] on span "Archive" at bounding box center [93, 290] width 22 height 6
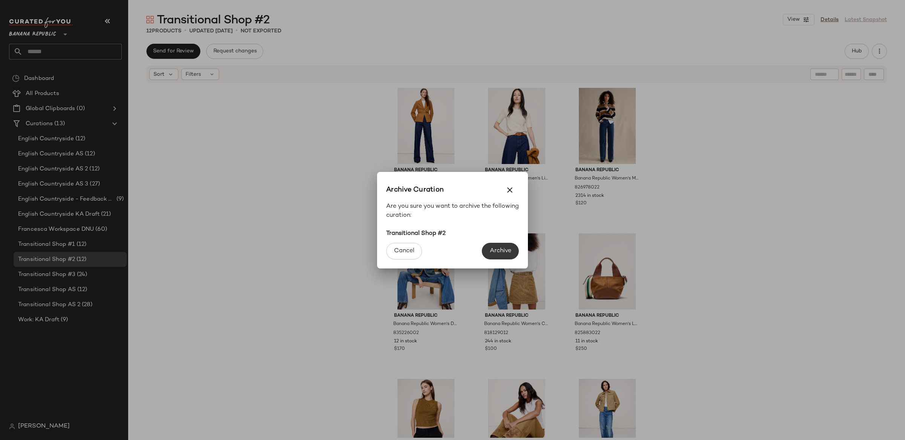
click at [501, 253] on span "Archive" at bounding box center [501, 250] width 22 height 7
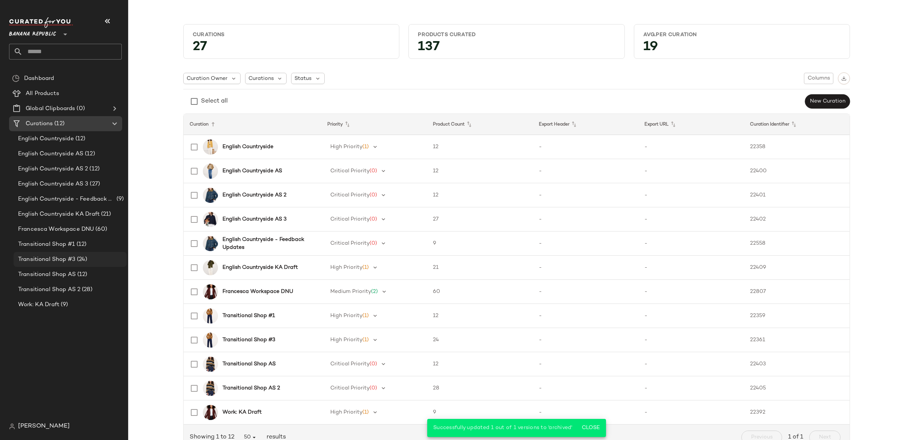
click at [70, 259] on span "Transitional Shop #3" at bounding box center [46, 259] width 57 height 9
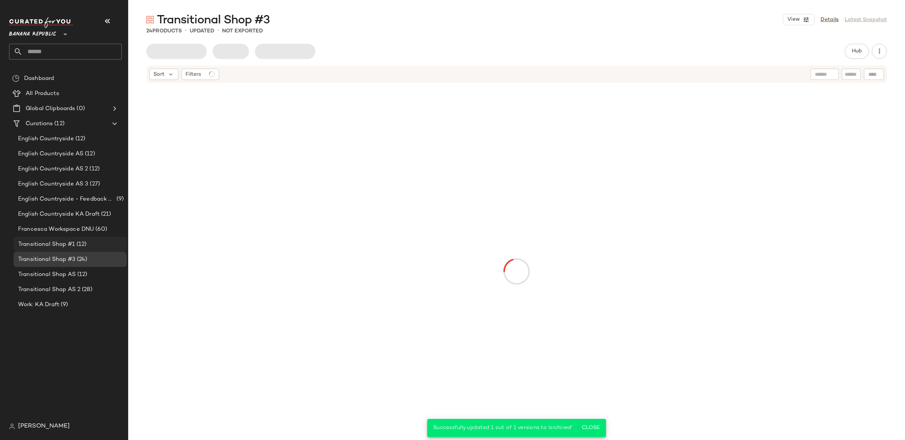
click at [68, 246] on span "Transitional Shop #1" at bounding box center [46, 244] width 57 height 9
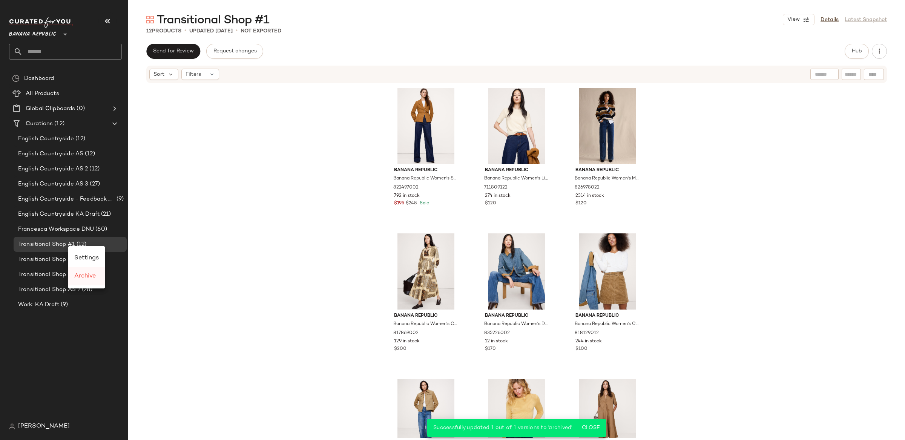
click at [86, 279] on span "Archive" at bounding box center [85, 276] width 22 height 6
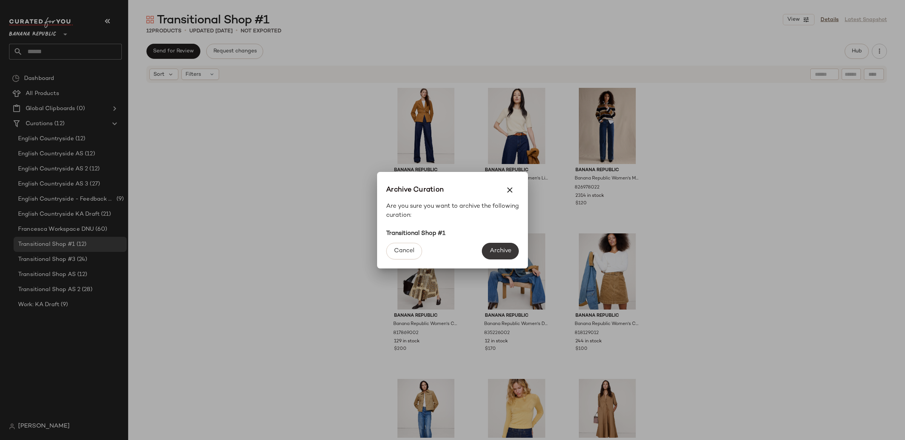
drag, startPoint x: 511, startPoint y: 254, endPoint x: 507, endPoint y: 254, distance: 4.1
click at [510, 254] on span "Archive" at bounding box center [501, 250] width 22 height 7
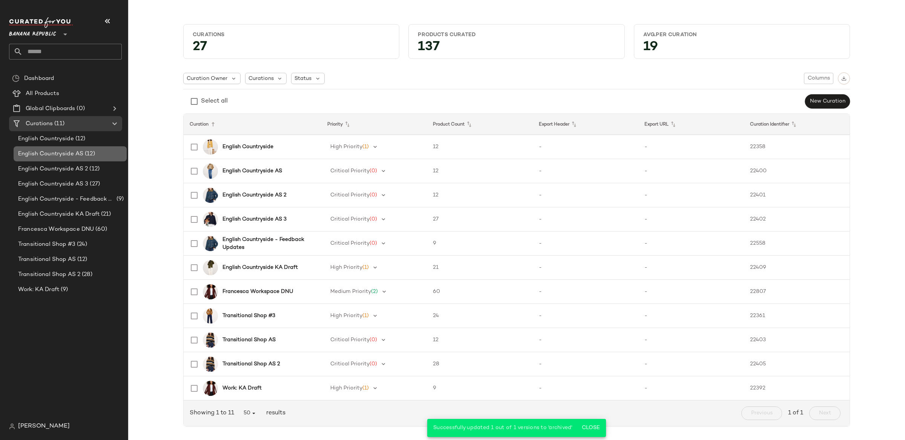
click at [74, 150] on span "English Countryside AS" at bounding box center [50, 154] width 65 height 9
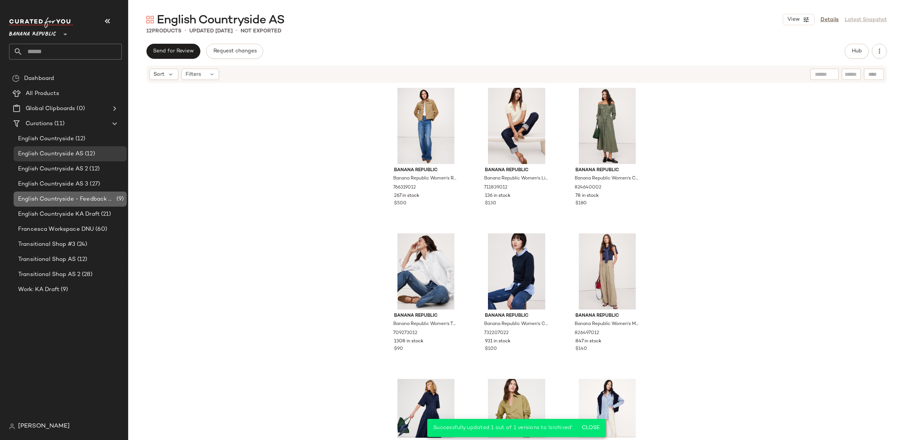
click at [90, 202] on span "English Countryside - Feedback Updates" at bounding box center [66, 199] width 97 height 9
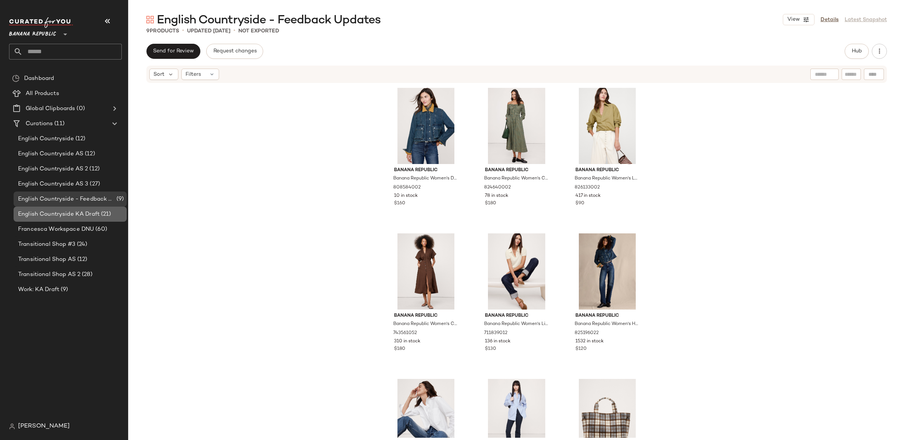
click at [87, 207] on div "English Countryside KA Draft (21)" at bounding box center [70, 214] width 113 height 15
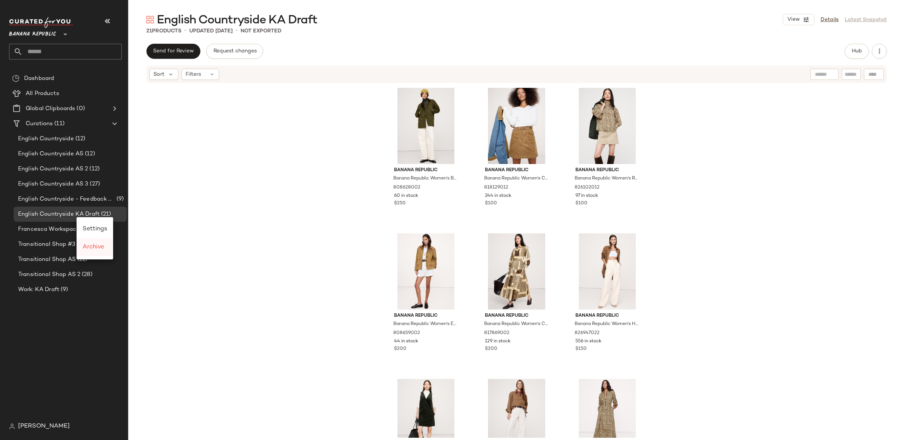
click at [107, 250] on div "Archive" at bounding box center [95, 247] width 37 height 18
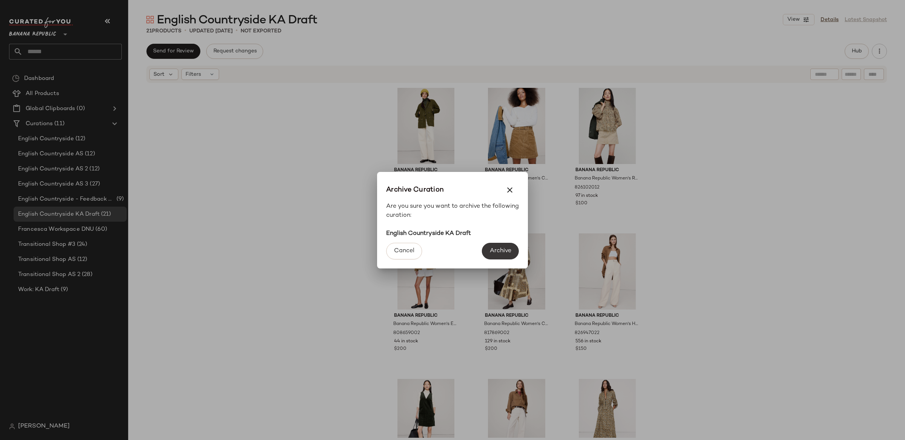
click at [513, 250] on button "Archive" at bounding box center [500, 251] width 37 height 17
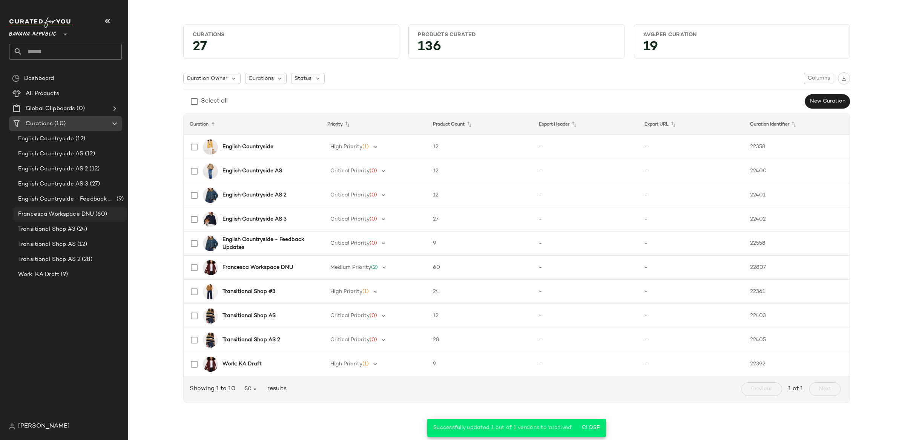
click at [94, 214] on span "(60)" at bounding box center [100, 214] width 13 height 9
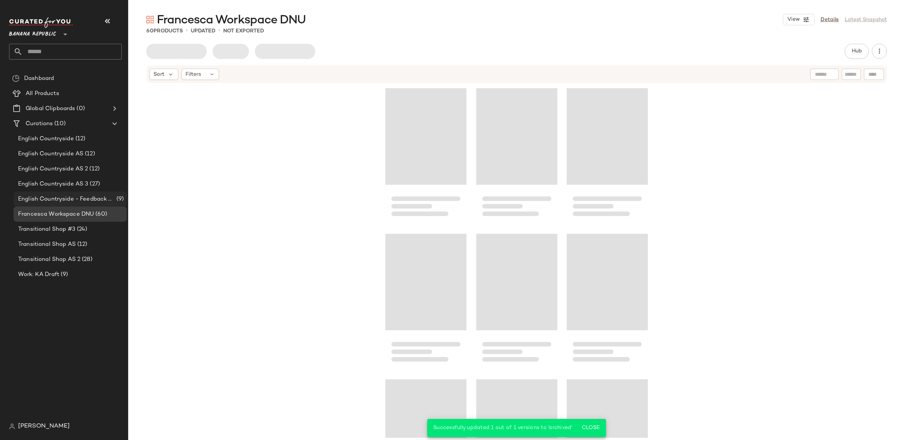
click at [82, 199] on span "English Countryside - Feedback Updates" at bounding box center [66, 199] width 97 height 9
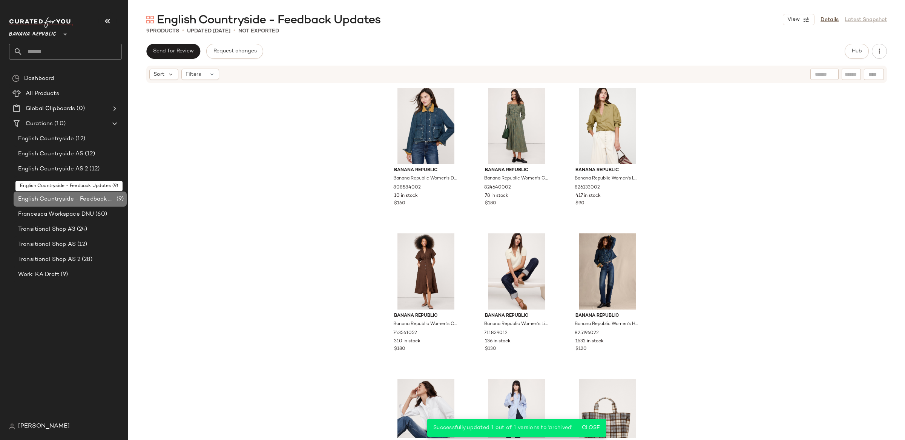
click at [82, 199] on span "English Countryside - Feedback Updates" at bounding box center [66, 199] width 97 height 9
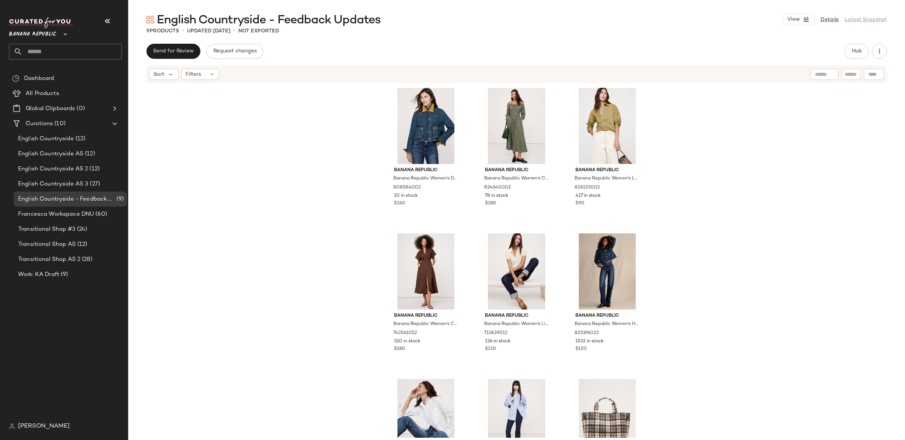
drag, startPoint x: 192, startPoint y: 202, endPoint x: 154, endPoint y: 194, distance: 39.7
click at [192, 202] on div "Banana Republic Banana Republic Women's Denim Trapeze Jacket Medium Wash Size X…" at bounding box center [516, 261] width 777 height 354
click at [84, 184] on span "English Countryside AS 3" at bounding box center [53, 184] width 70 height 9
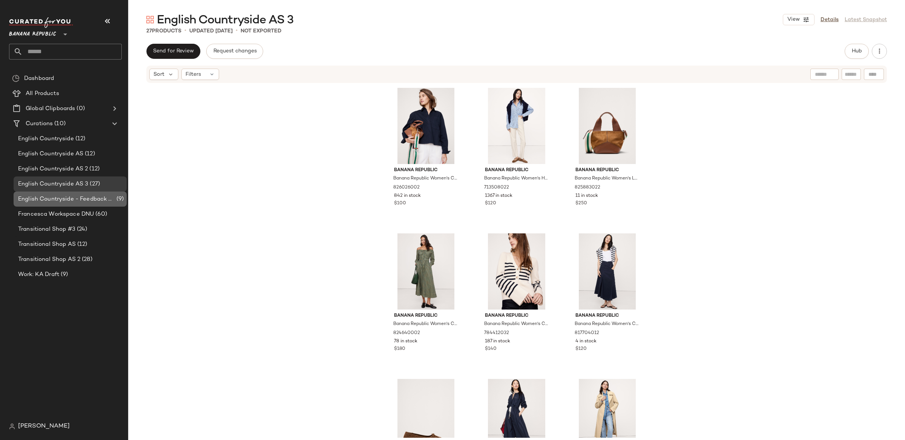
click at [84, 202] on span "English Countryside - Feedback Updates" at bounding box center [66, 199] width 97 height 9
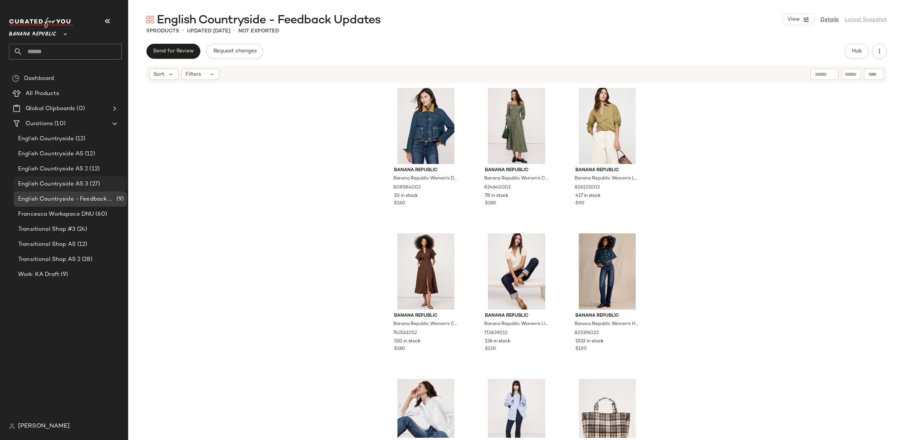
click at [83, 187] on span "English Countryside AS 3" at bounding box center [53, 184] width 70 height 9
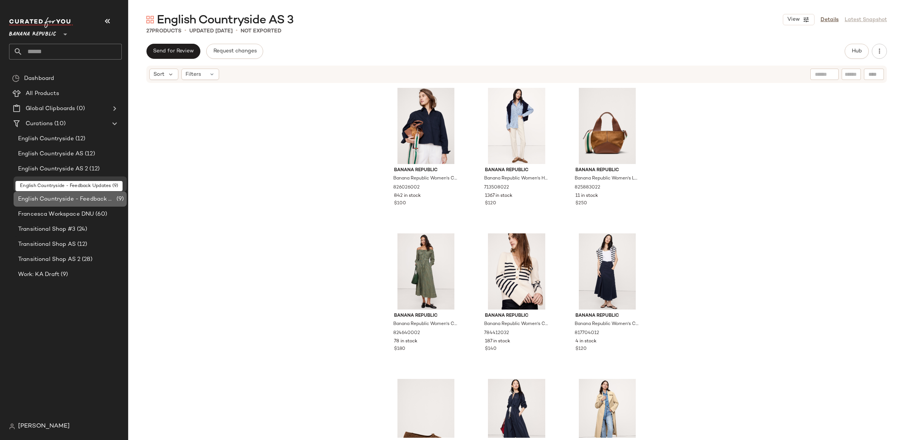
click at [84, 201] on span "English Countryside - Feedback Updates" at bounding box center [66, 199] width 97 height 9
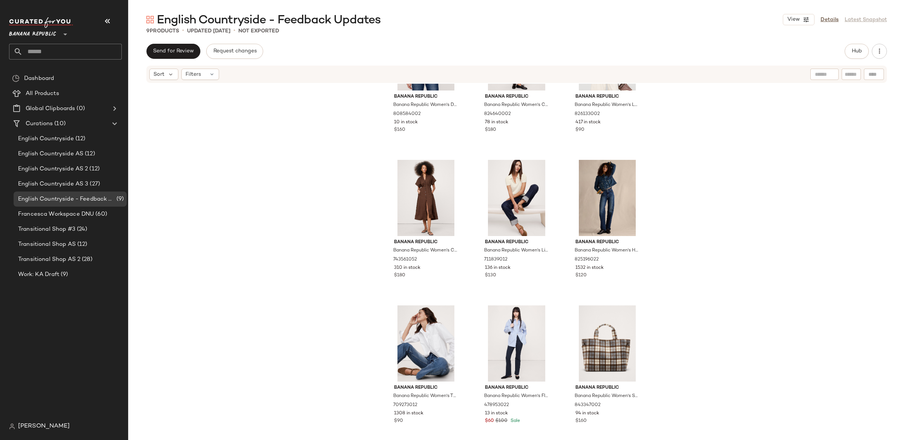
scroll to position [78, 0]
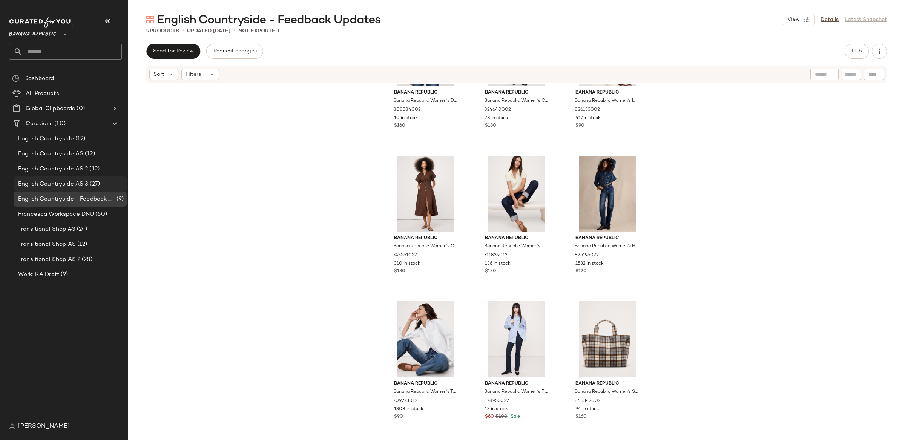
click at [70, 186] on span "English Countryside AS 3" at bounding box center [53, 184] width 70 height 9
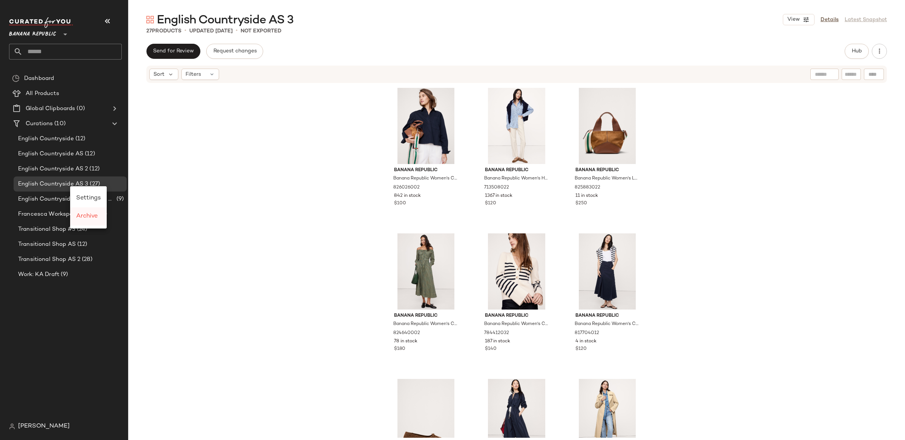
click at [85, 212] on div "Archive" at bounding box center [88, 216] width 25 height 9
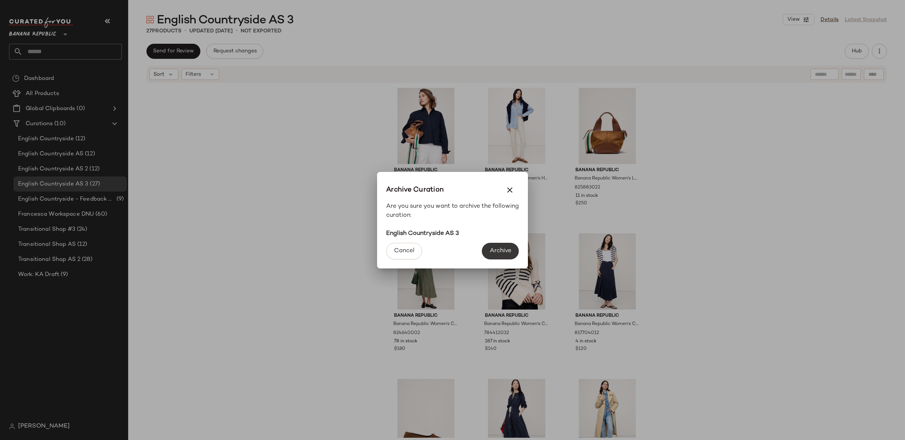
click at [502, 249] on span "Archive" at bounding box center [501, 250] width 22 height 7
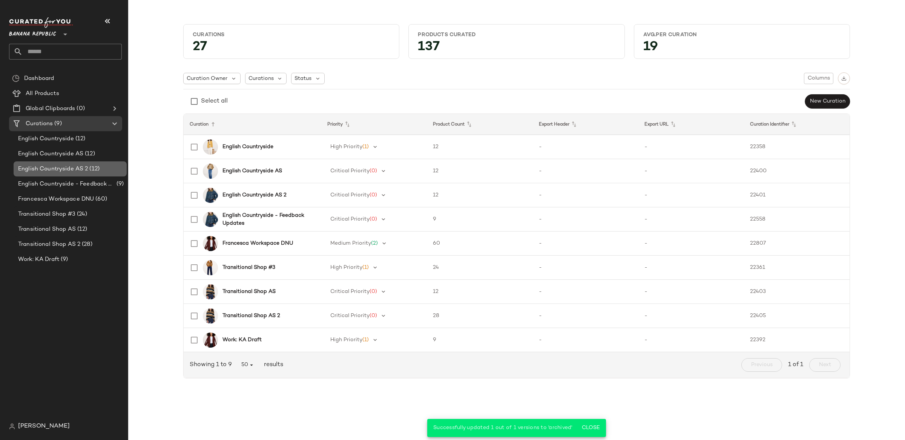
click at [42, 168] on span "English Countryside AS 2" at bounding box center [53, 169] width 70 height 9
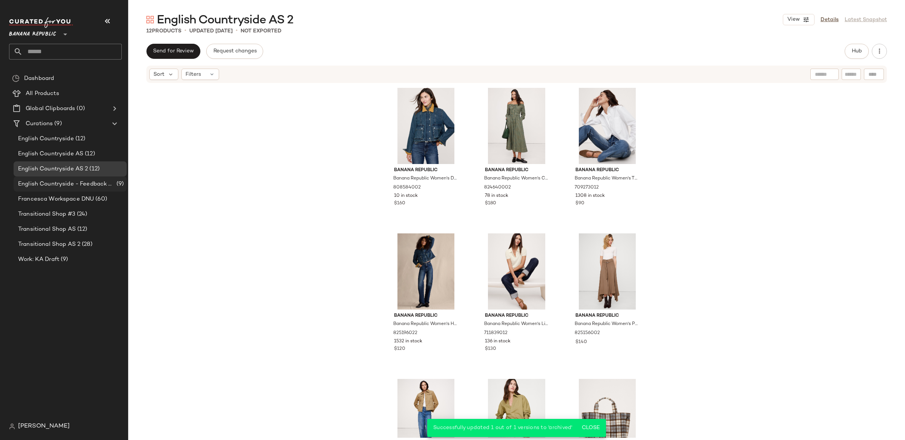
click at [60, 182] on span "English Countryside - Feedback Updates" at bounding box center [66, 184] width 97 height 9
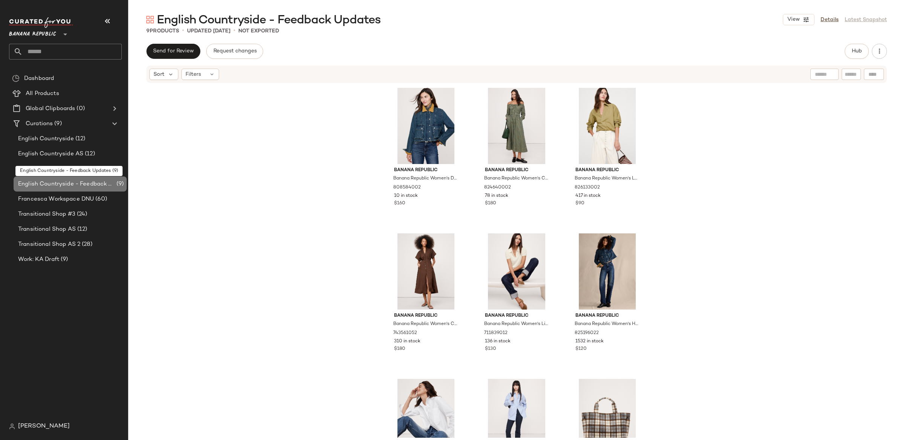
click at [61, 178] on div "English Countryside - Feedback Updates (9)" at bounding box center [70, 184] width 113 height 15
click at [59, 169] on span "English Countryside AS 2" at bounding box center [53, 169] width 70 height 9
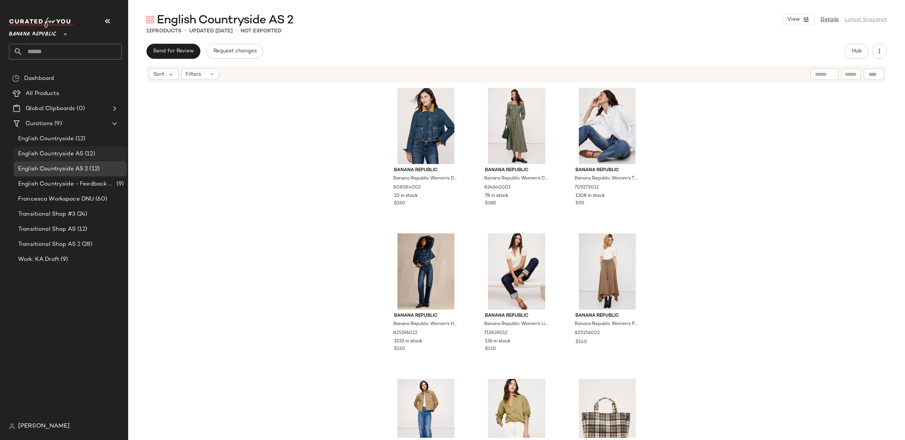
click at [59, 155] on span "English Countryside AS" at bounding box center [50, 154] width 65 height 9
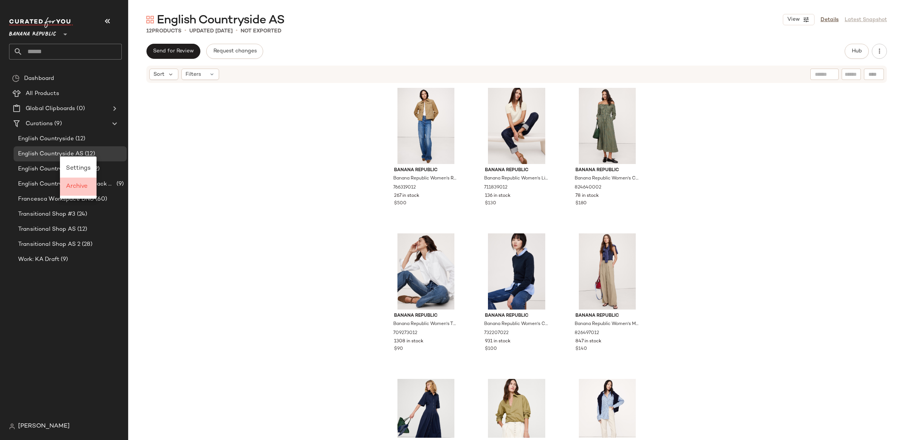
click at [78, 187] on span "Archive" at bounding box center [77, 186] width 22 height 6
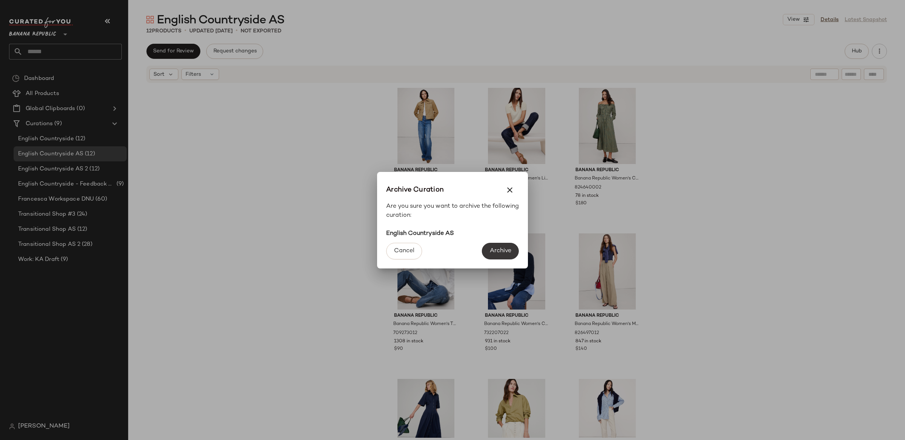
click at [495, 247] on span "Archive" at bounding box center [501, 250] width 22 height 7
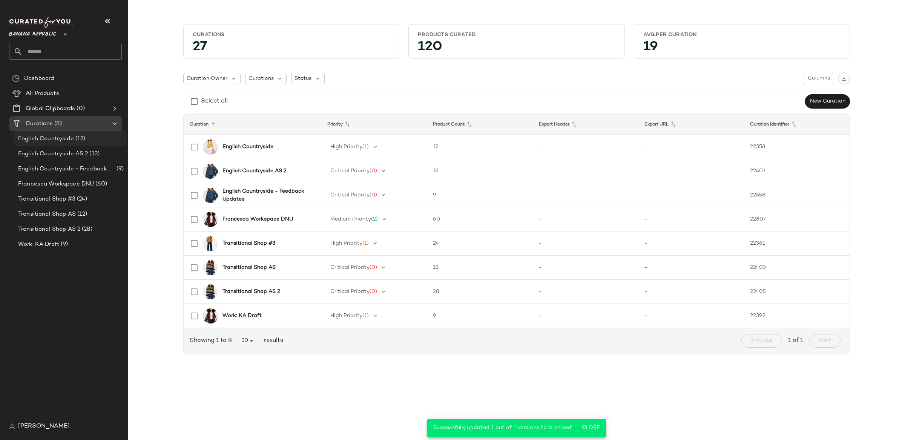
click at [78, 144] on div "English Countryside (12)" at bounding box center [70, 138] width 113 height 15
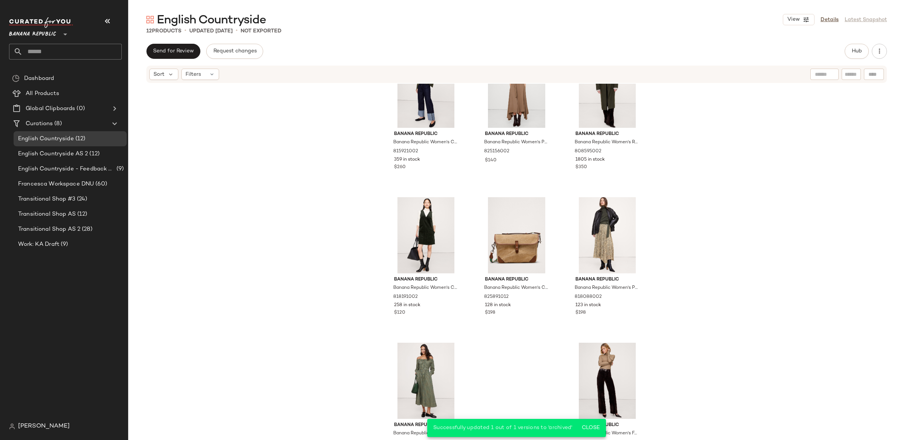
scroll to position [187, 0]
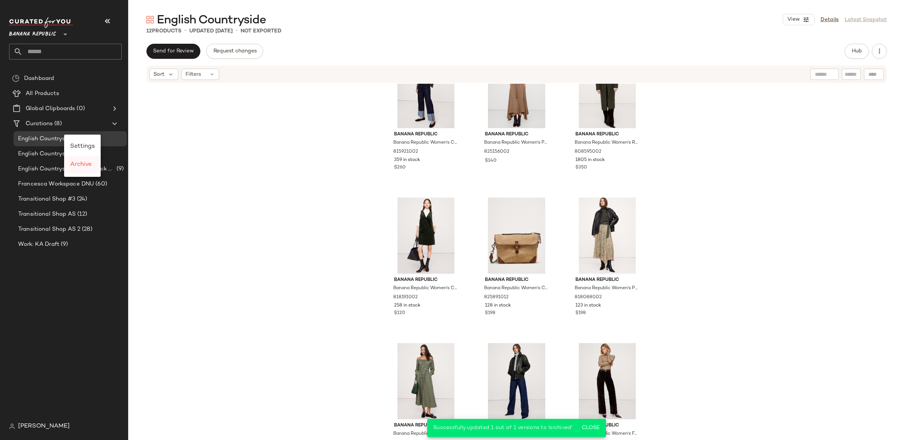
click at [71, 165] on span "Archive" at bounding box center [81, 164] width 22 height 6
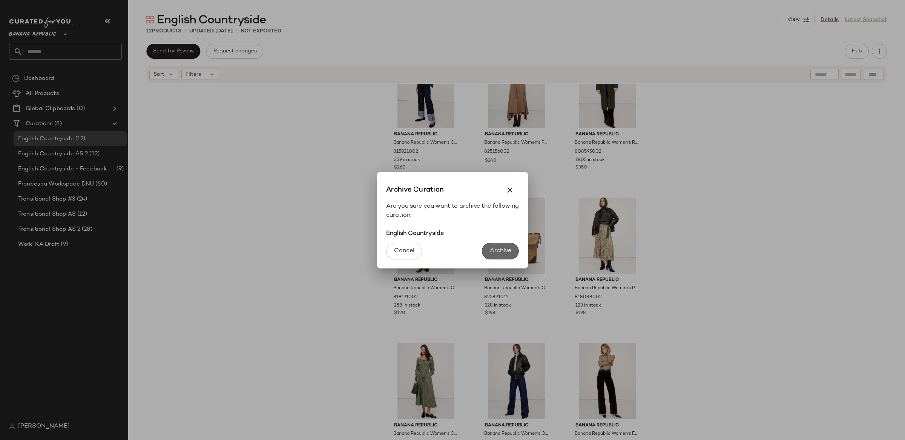
click at [502, 251] on span "Archive" at bounding box center [501, 250] width 22 height 7
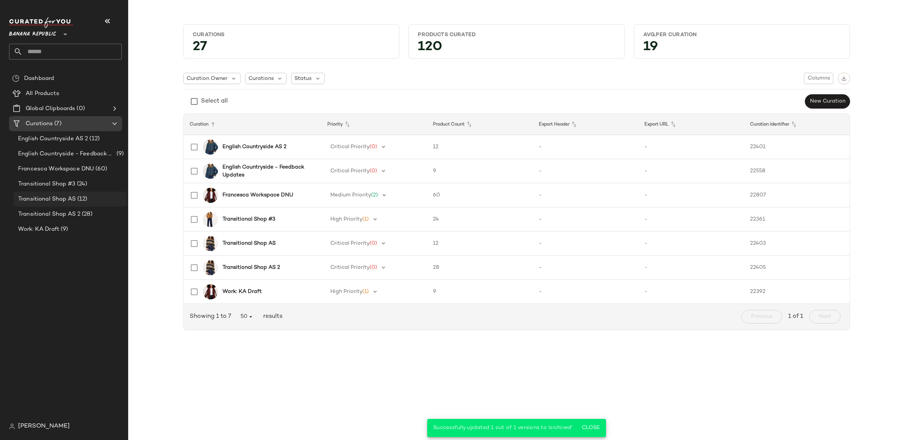
click at [52, 206] on div "Transitional Shop AS (12)" at bounding box center [70, 199] width 113 height 15
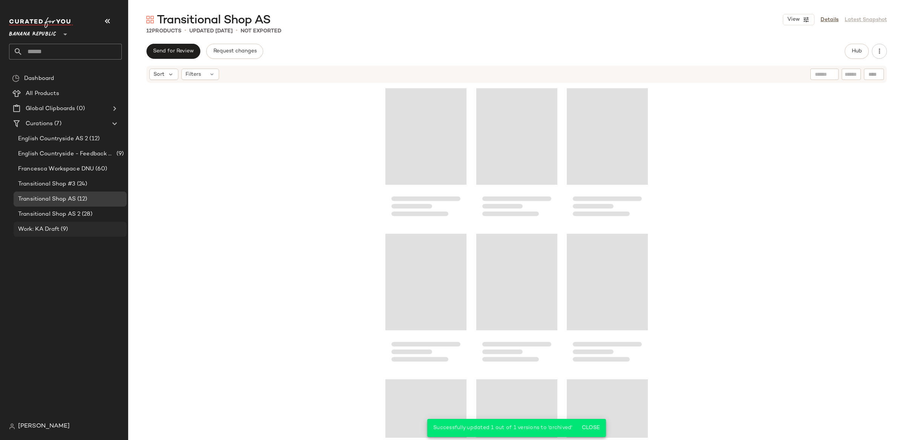
click at [52, 229] on span "Work: KA Draft" at bounding box center [38, 229] width 41 height 9
